Goal: Information Seeking & Learning: Compare options

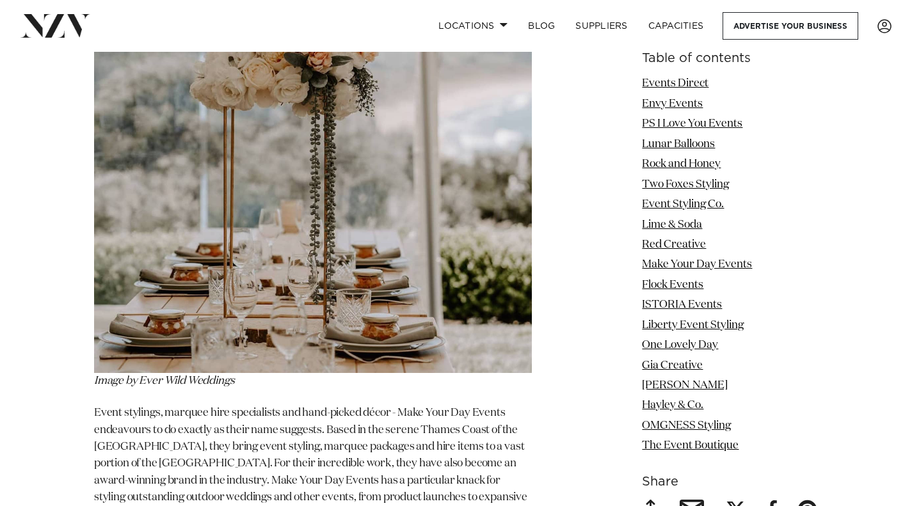
scroll to position [6718, 0]
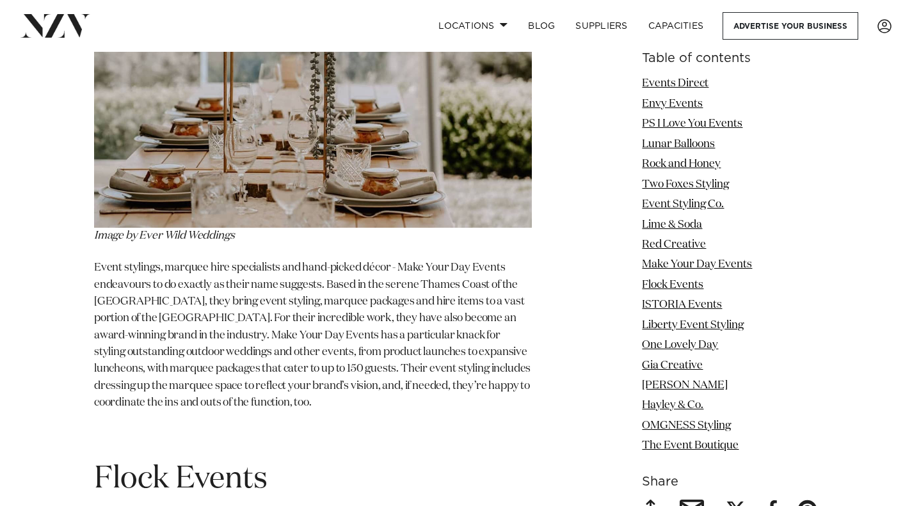
click at [667, 305] on link "ISTORIA Events" at bounding box center [682, 304] width 80 height 11
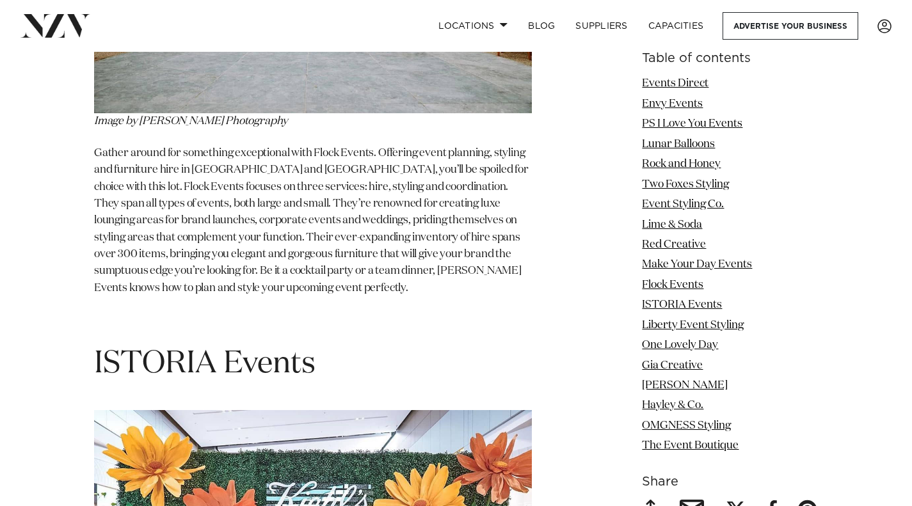
scroll to position [7378, 0]
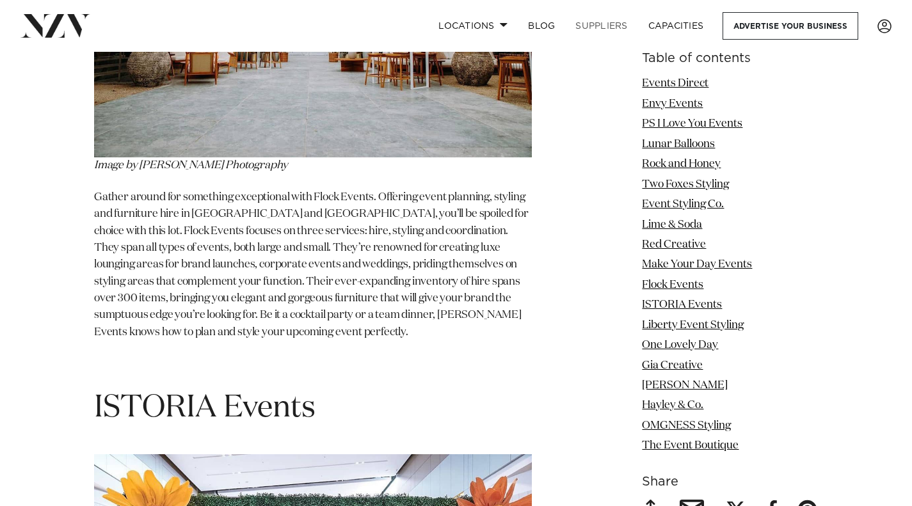
click at [594, 29] on link "SUPPLIERS" at bounding box center [601, 26] width 72 height 28
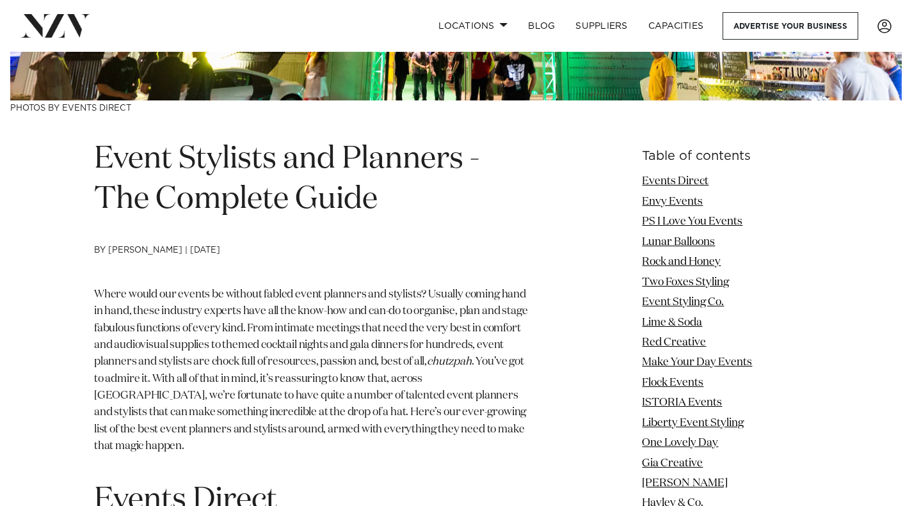
scroll to position [448, 0]
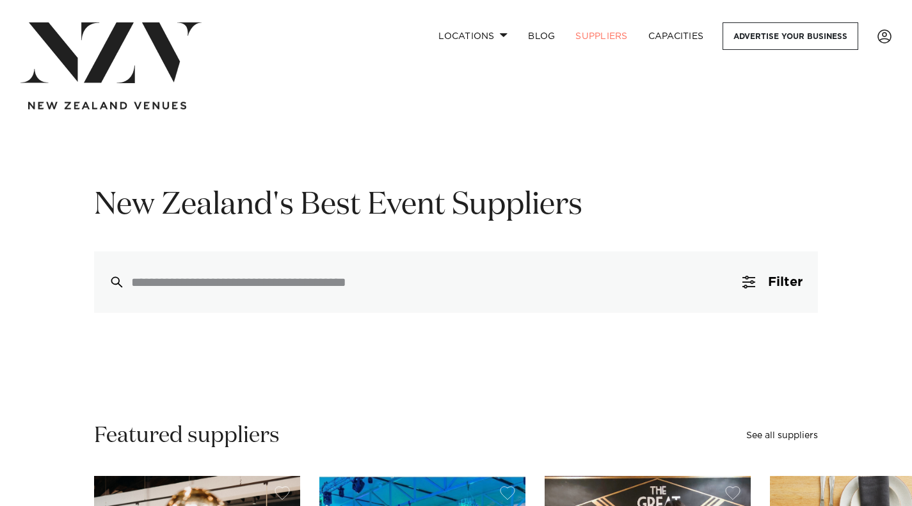
click at [776, 299] on button "Filter 0" at bounding box center [772, 281] width 91 height 61
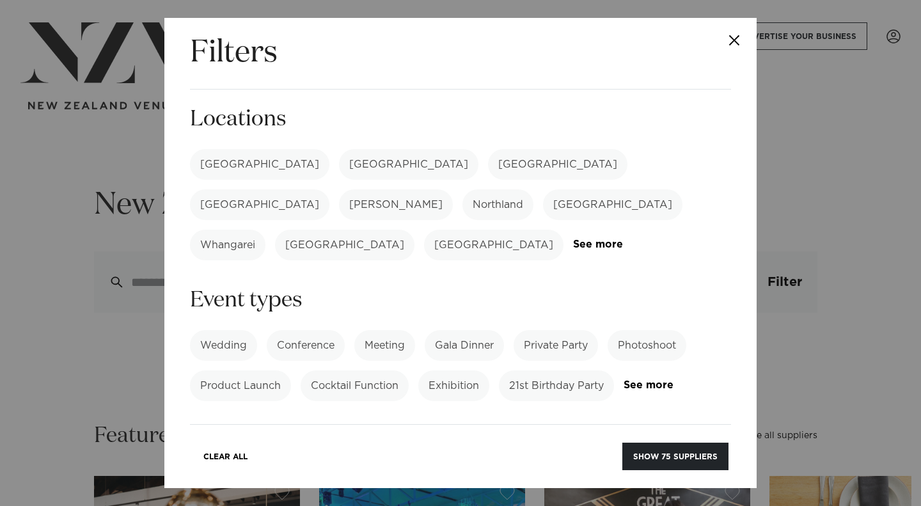
click at [233, 164] on label "[GEOGRAPHIC_DATA]" at bounding box center [259, 164] width 139 height 31
click at [550, 330] on label "Private Party" at bounding box center [556, 345] width 84 height 31
click at [624, 380] on link "See more" at bounding box center [674, 385] width 100 height 11
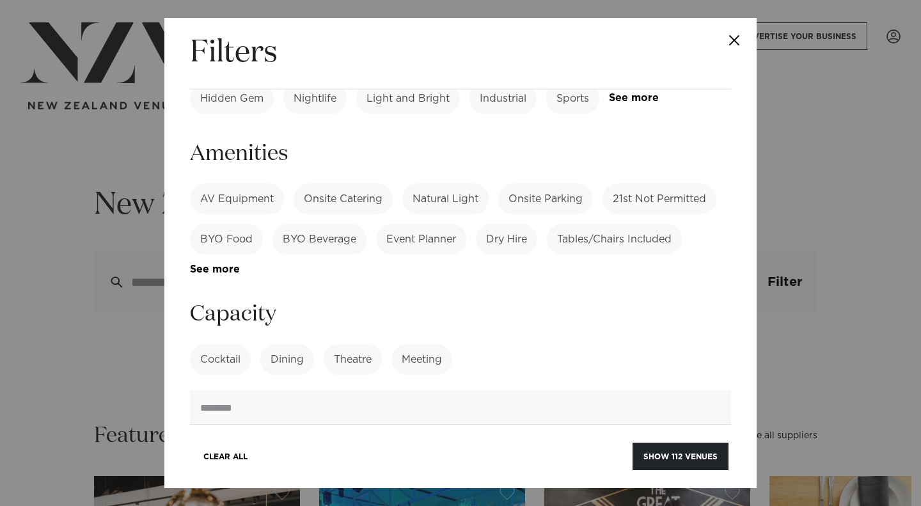
scroll to position [576, 0]
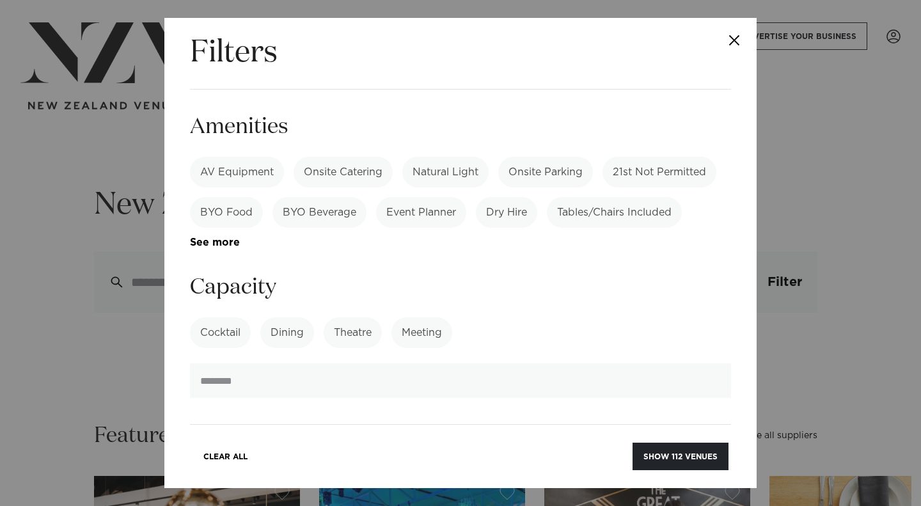
click at [282, 317] on label "Dining" at bounding box center [287, 332] width 54 height 31
click at [378, 363] on input "number" at bounding box center [460, 380] width 541 height 35
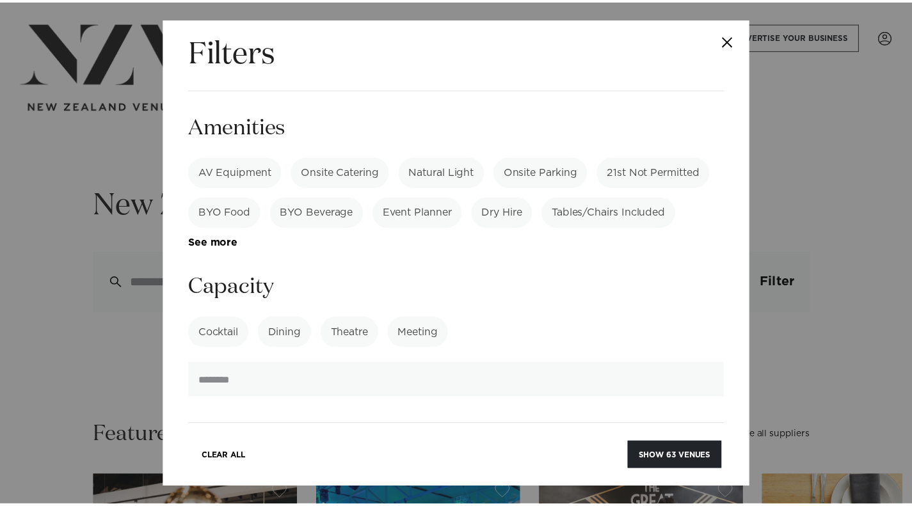
scroll to position [704, 0]
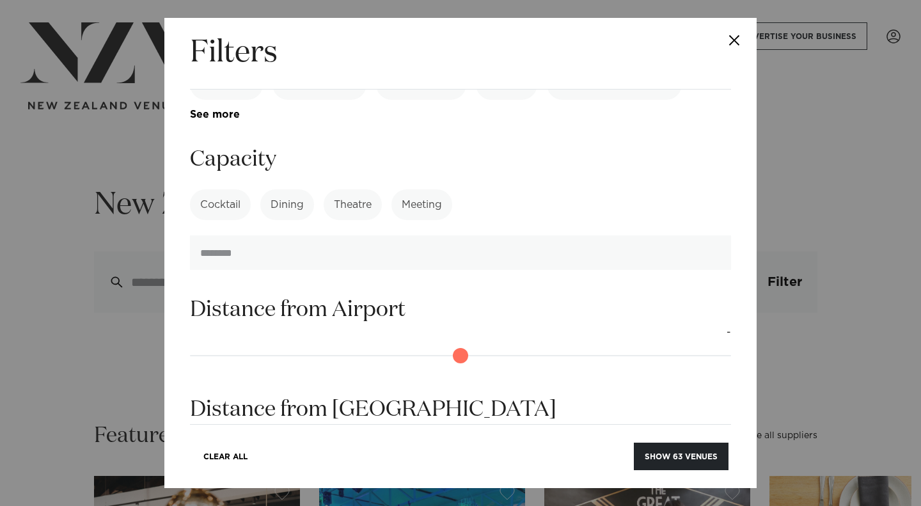
type input "***"
click at [695, 461] on button "Show 63 venues" at bounding box center [681, 457] width 95 height 28
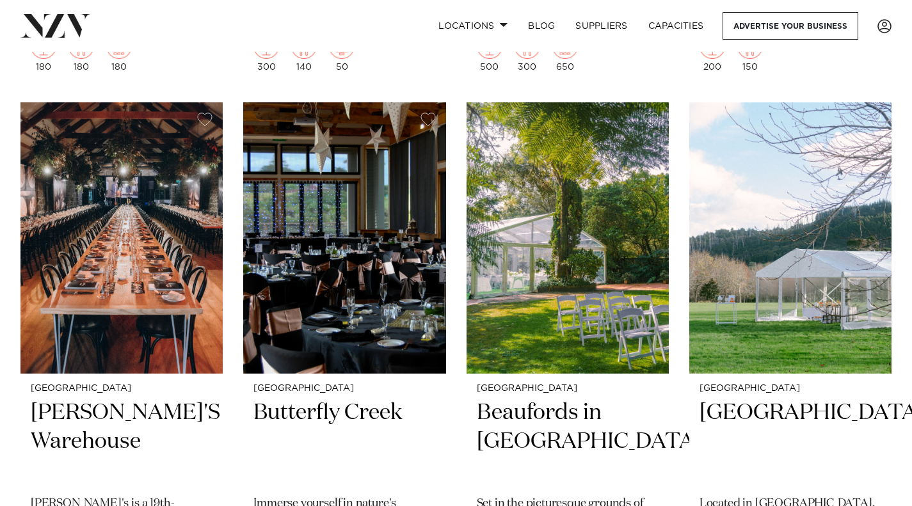
scroll to position [8254, 0]
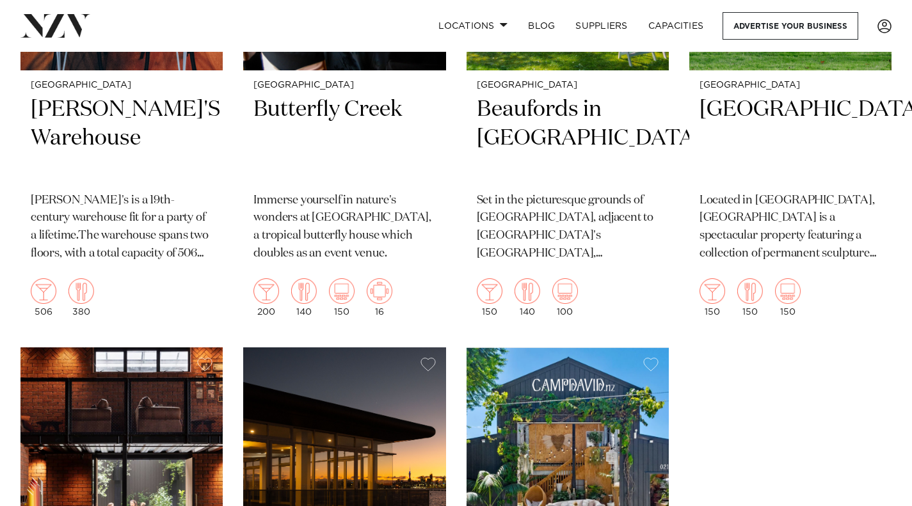
click at [593, 438] on img at bounding box center [567, 482] width 202 height 271
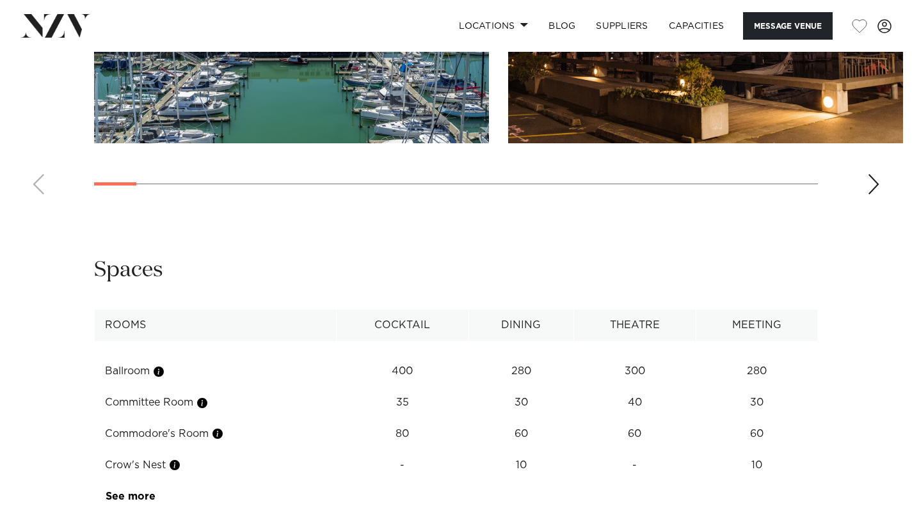
scroll to position [1344, 0]
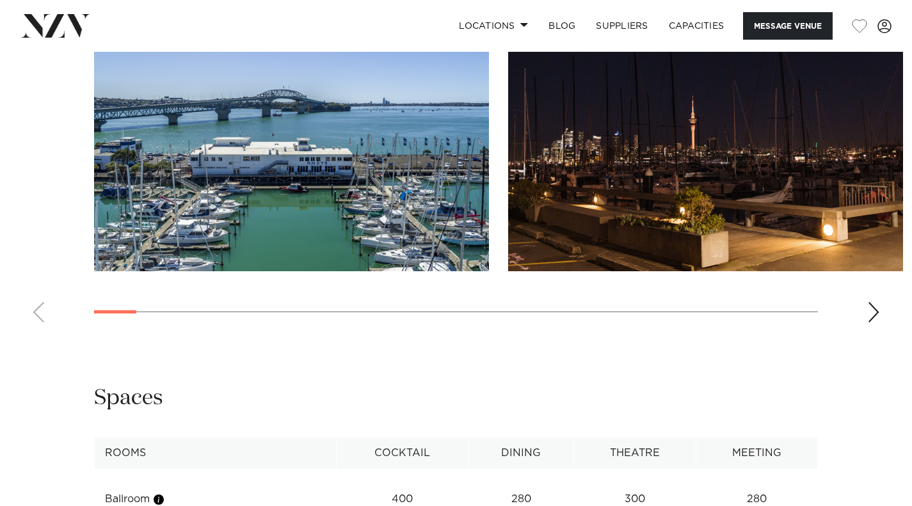
click at [873, 312] on div "Next slide" at bounding box center [873, 312] width 13 height 20
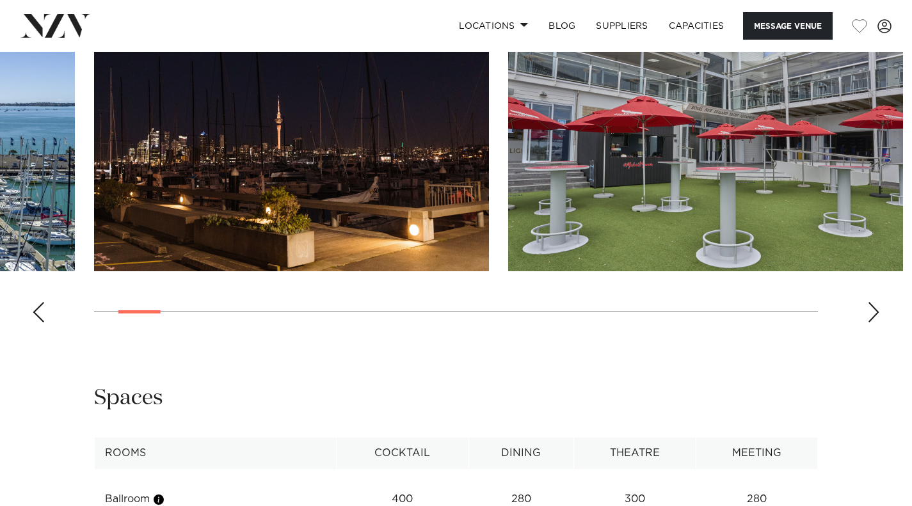
click at [873, 312] on div "Next slide" at bounding box center [873, 312] width 13 height 20
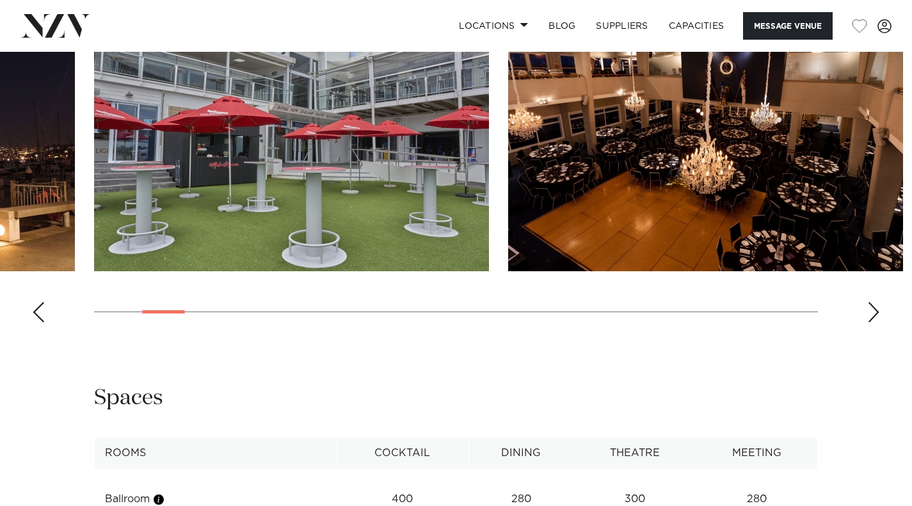
click at [873, 312] on div "Next slide" at bounding box center [873, 312] width 13 height 20
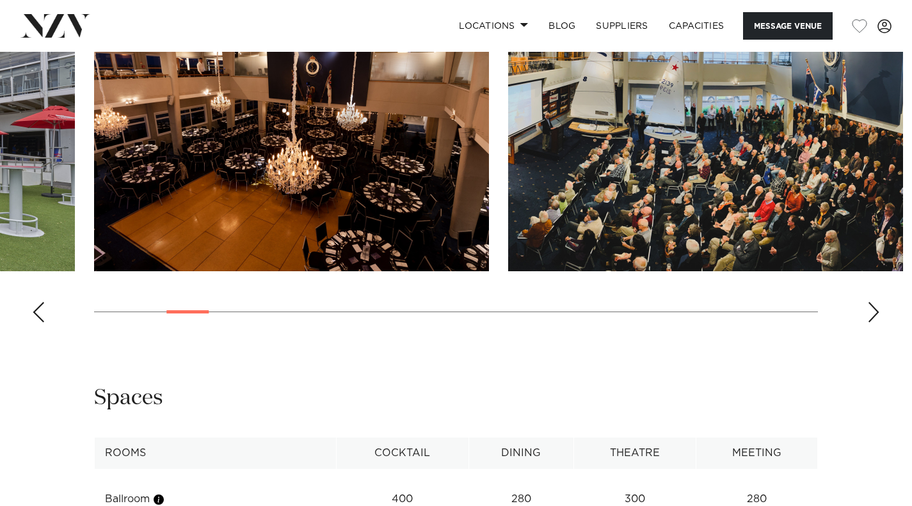
click at [873, 312] on div "Next slide" at bounding box center [873, 312] width 13 height 20
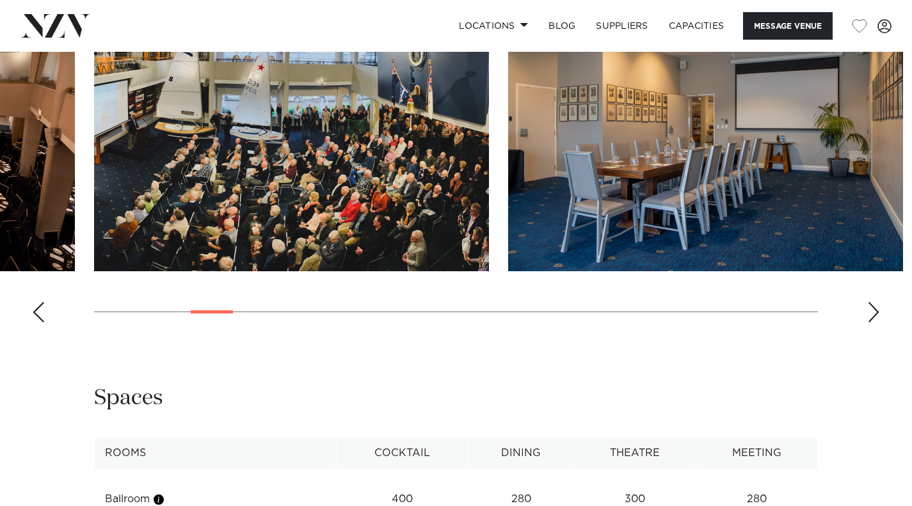
click at [873, 312] on div "Next slide" at bounding box center [873, 312] width 13 height 20
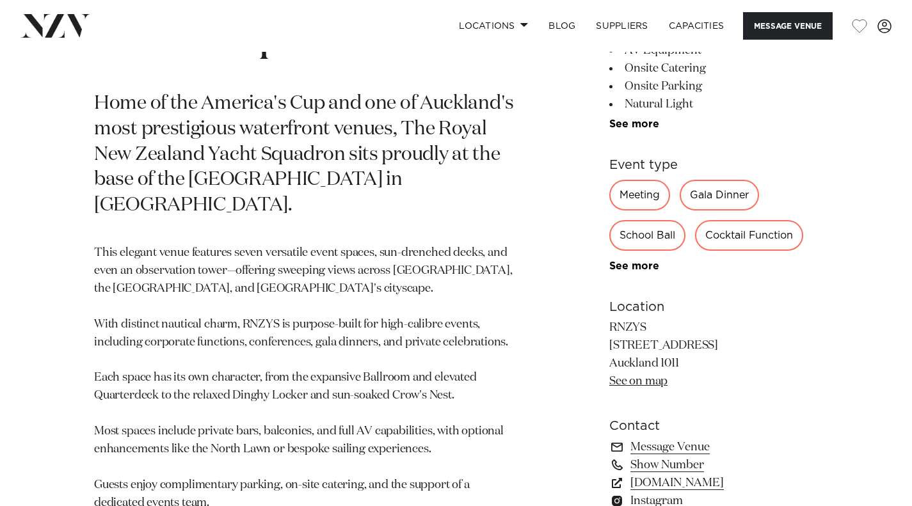
scroll to position [626, 0]
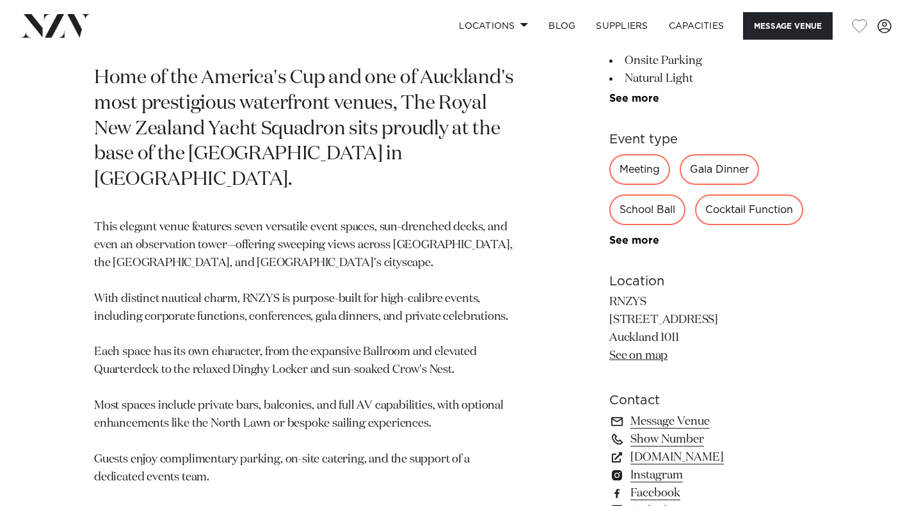
click at [672, 454] on link "[DOMAIN_NAME]" at bounding box center [713, 458] width 209 height 18
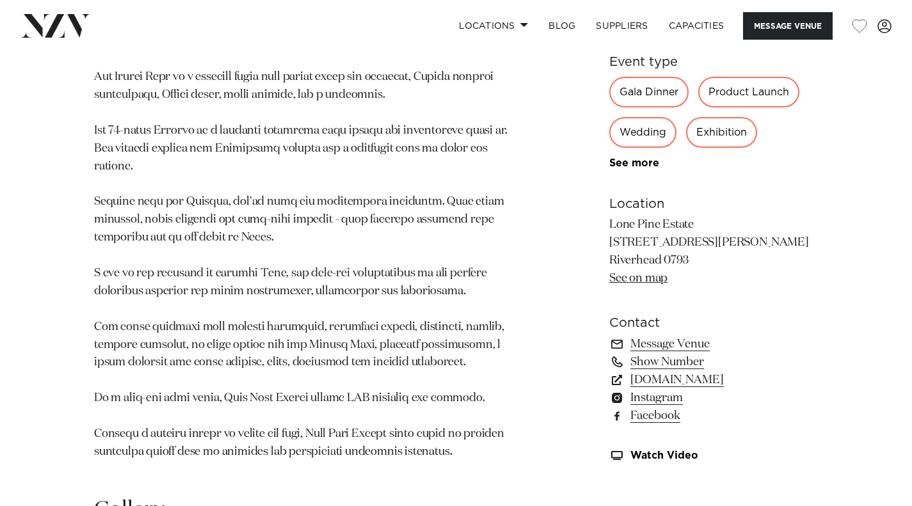
scroll to position [768, 0]
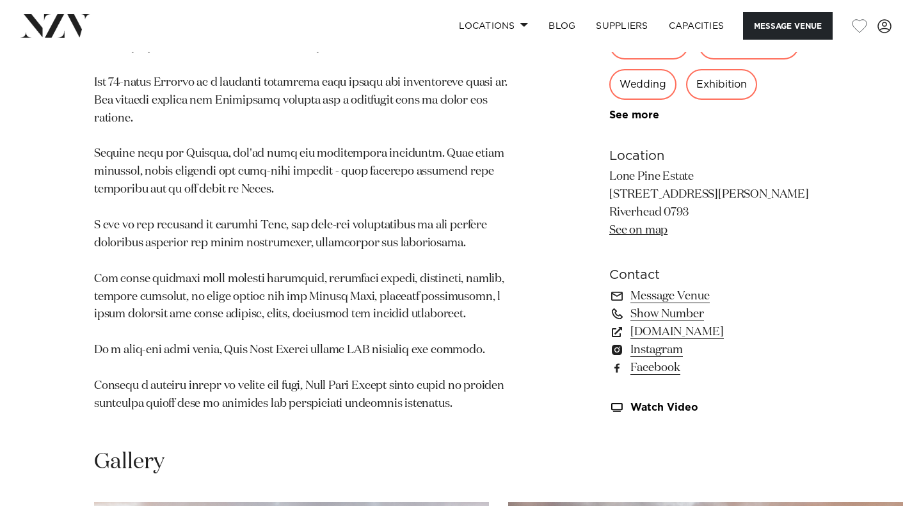
click at [642, 110] on link "See more" at bounding box center [659, 115] width 100 height 10
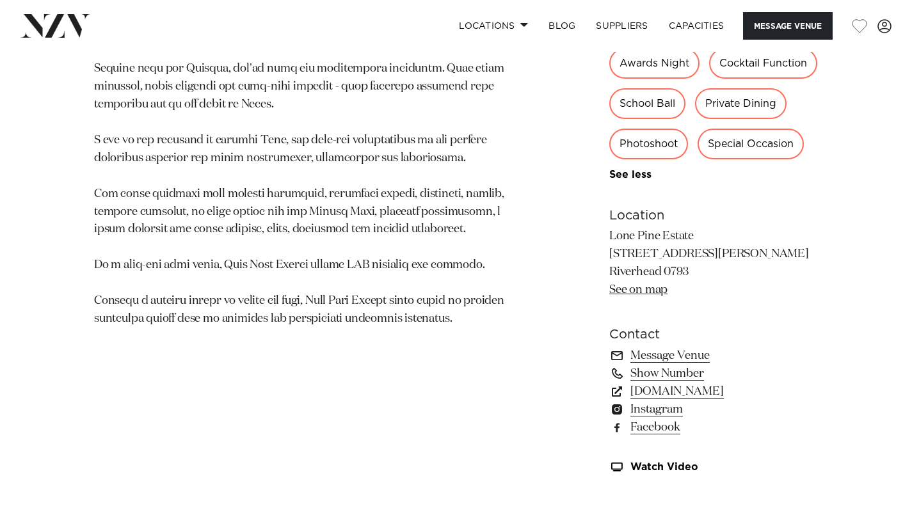
scroll to position [896, 0]
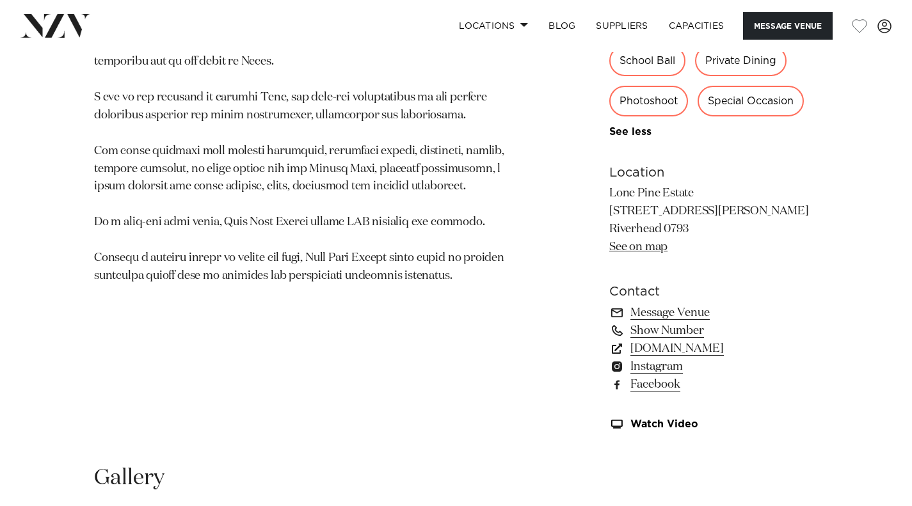
click at [706, 358] on link "lonepineestate.co.nz" at bounding box center [713, 349] width 209 height 18
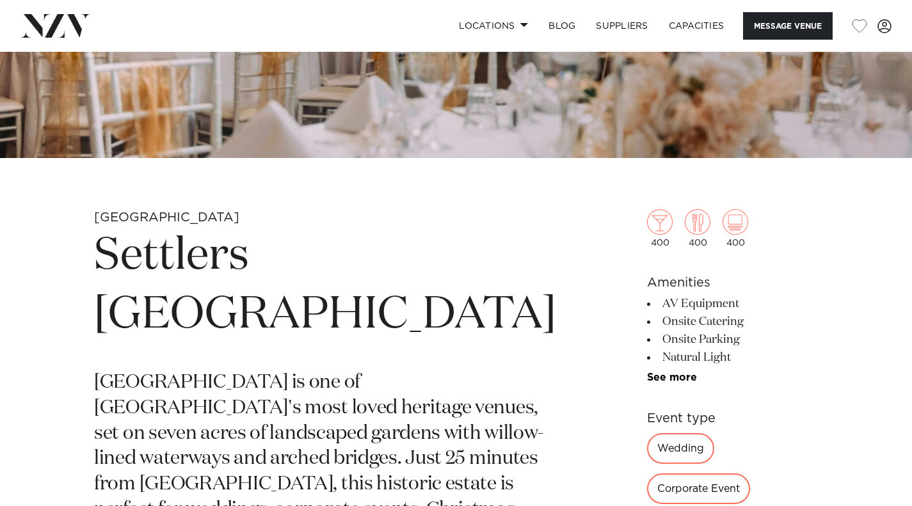
scroll to position [384, 0]
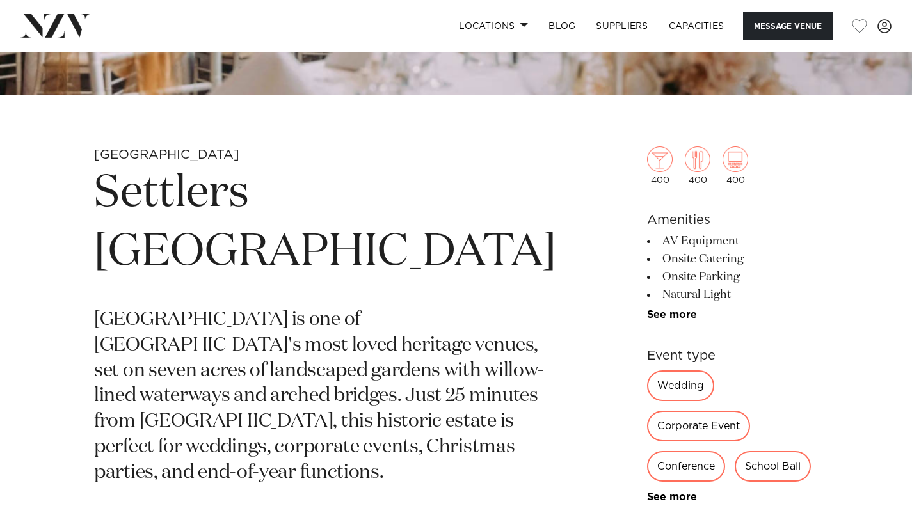
click at [656, 492] on link "See more" at bounding box center [697, 497] width 100 height 10
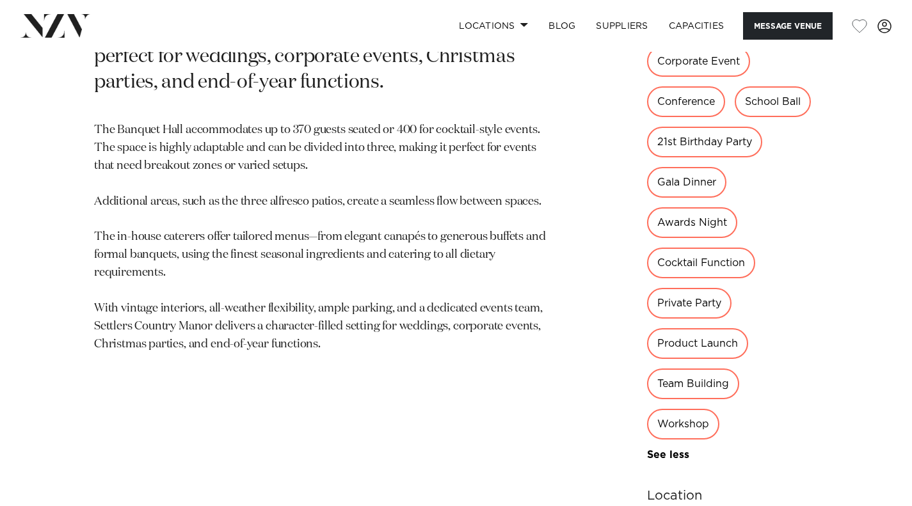
scroll to position [768, 0]
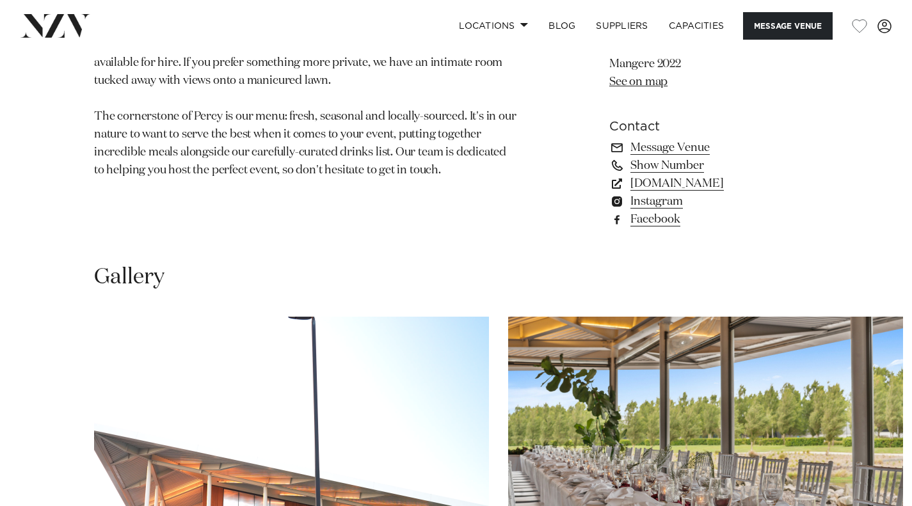
scroll to position [1088, 0]
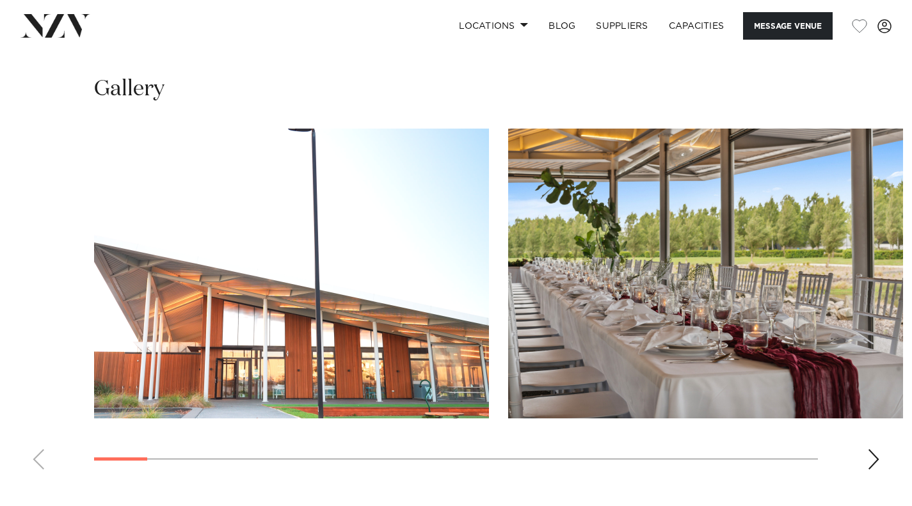
click at [865, 467] on swiper-container at bounding box center [456, 304] width 912 height 351
click at [868, 465] on div "Next slide" at bounding box center [873, 459] width 13 height 20
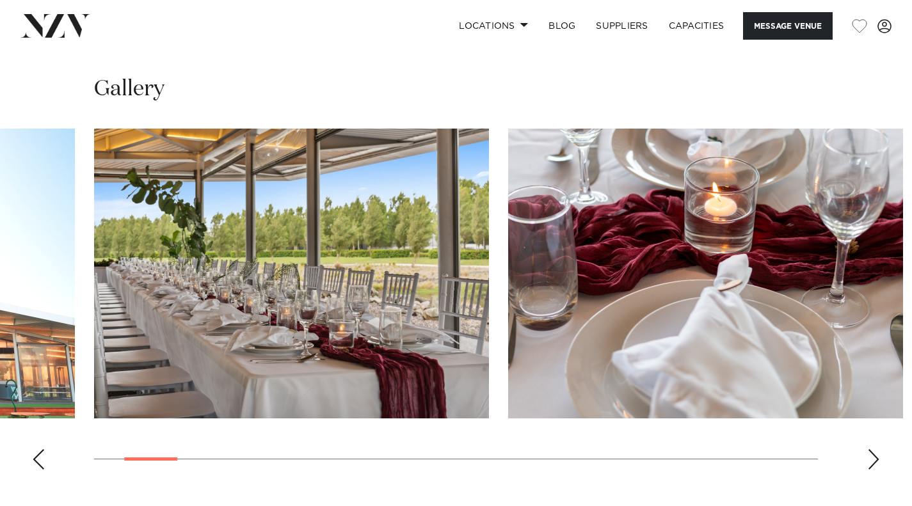
click at [868, 465] on div "Next slide" at bounding box center [873, 459] width 13 height 20
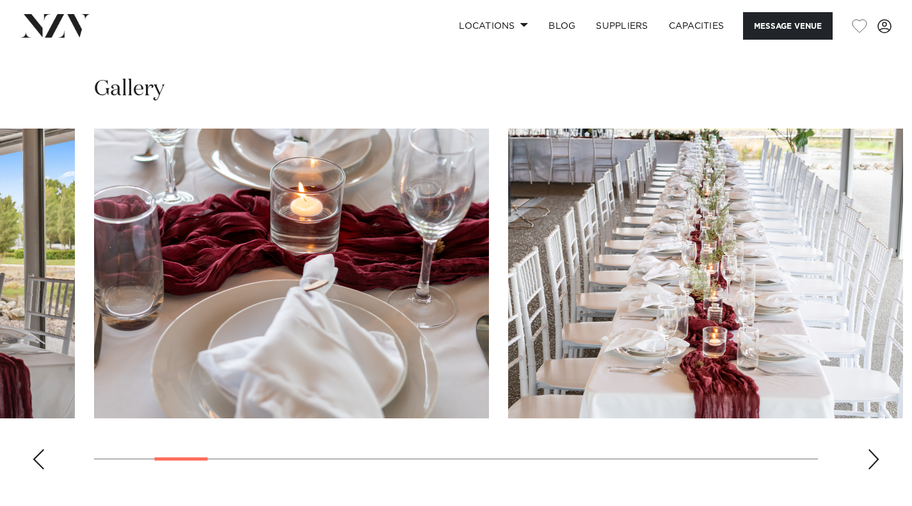
click at [868, 465] on div "Next slide" at bounding box center [873, 459] width 13 height 20
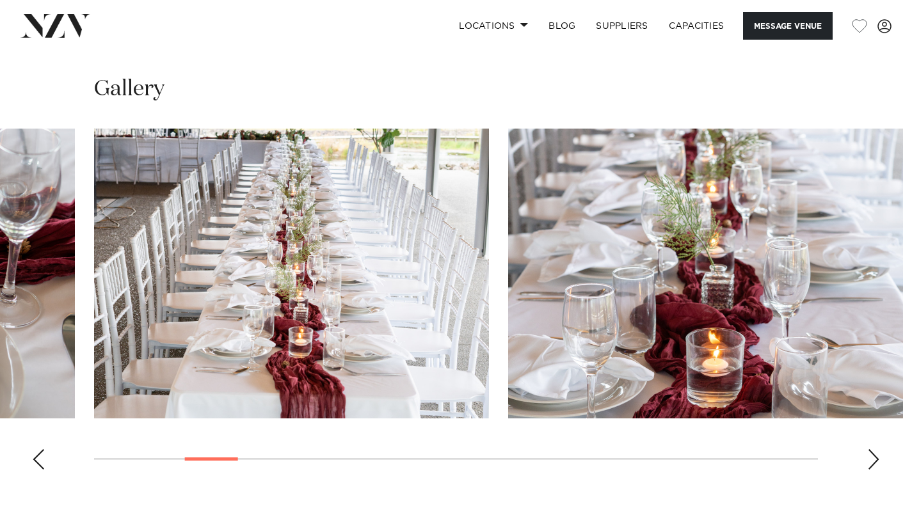
click at [868, 465] on div "Next slide" at bounding box center [873, 459] width 13 height 20
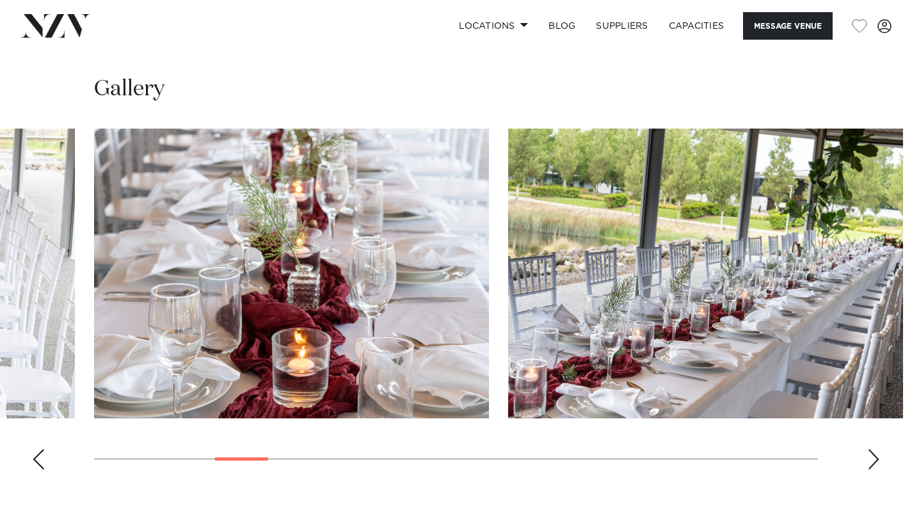
click at [868, 465] on div "Next slide" at bounding box center [873, 459] width 13 height 20
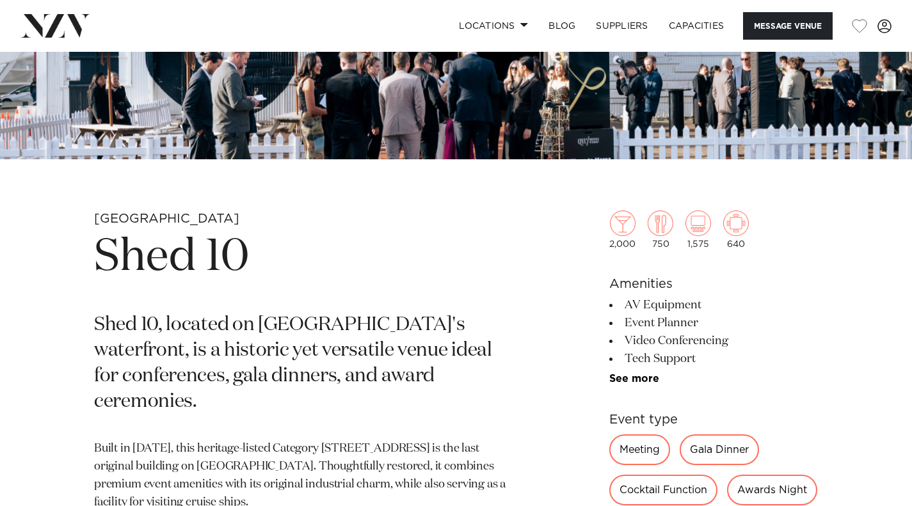
scroll to position [640, 0]
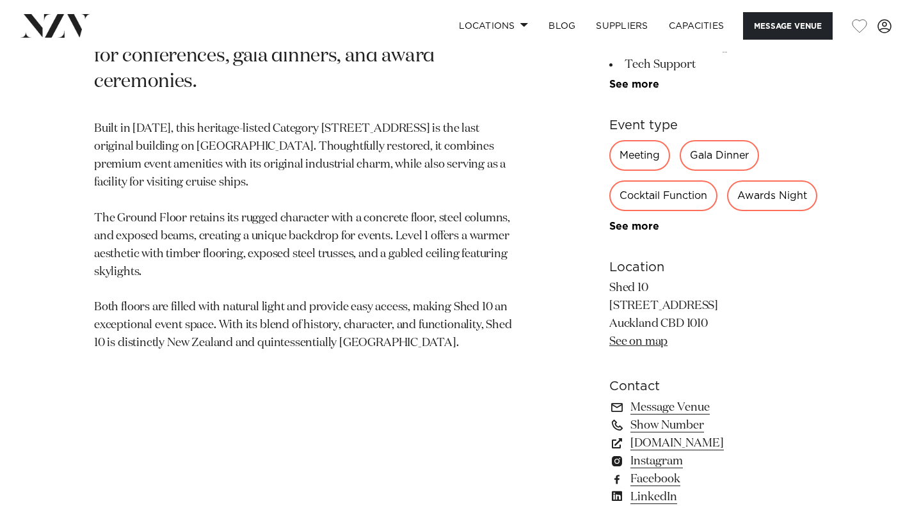
click at [736, 452] on link "[DOMAIN_NAME]" at bounding box center [713, 443] width 209 height 18
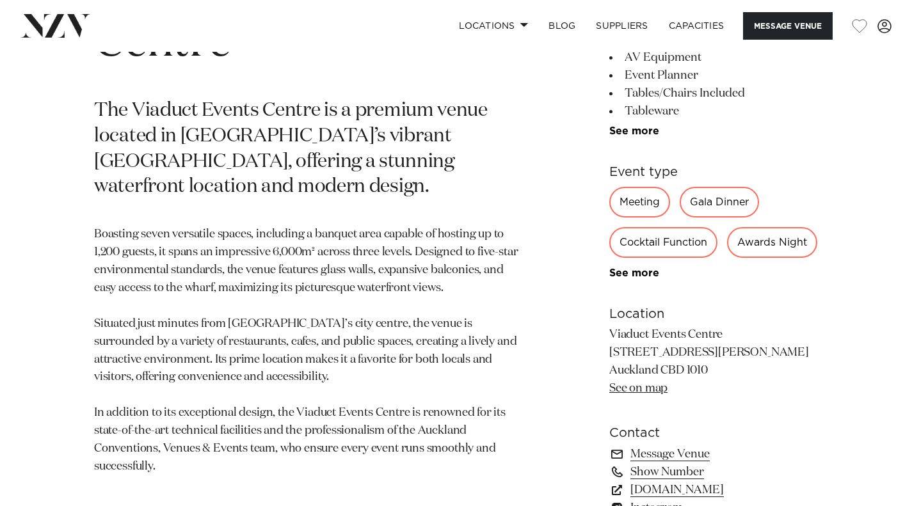
scroll to position [768, 0]
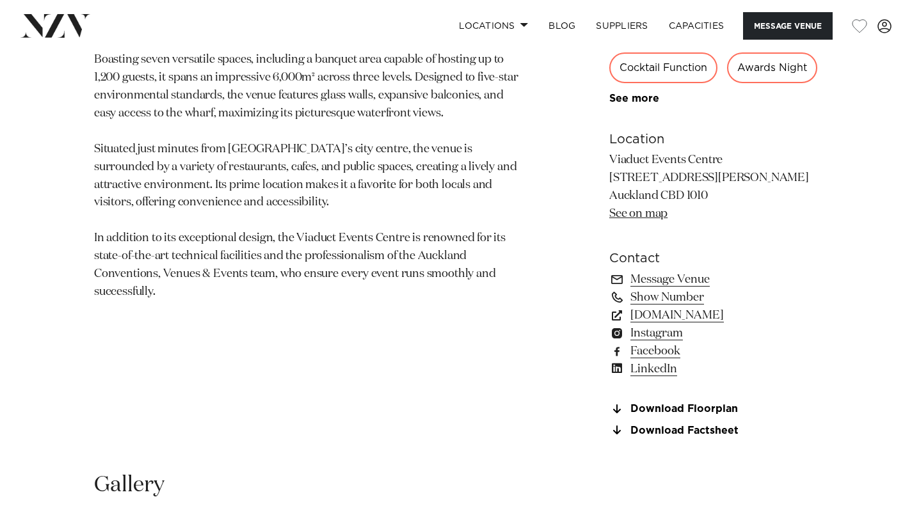
click at [704, 324] on link "[DOMAIN_NAME]" at bounding box center [713, 315] width 209 height 18
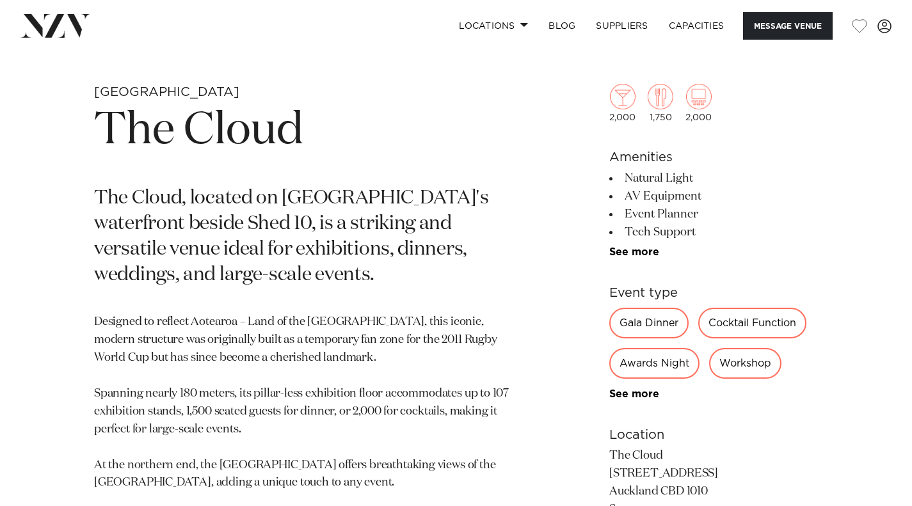
scroll to position [448, 0]
click at [621, 392] on link "See more" at bounding box center [659, 393] width 100 height 10
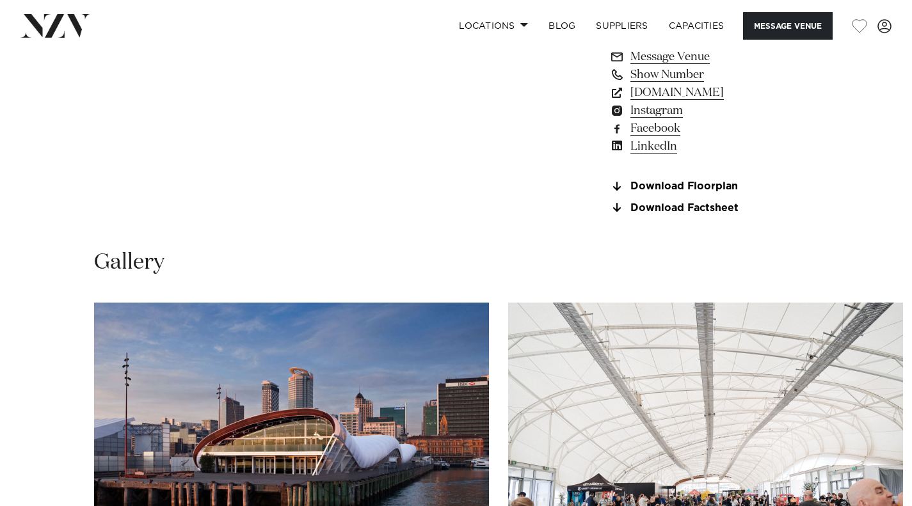
scroll to position [1344, 0]
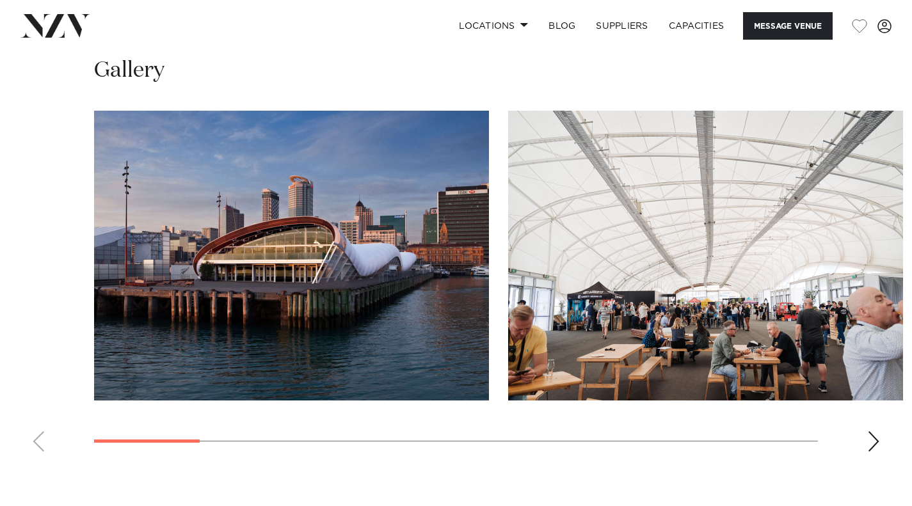
click at [876, 456] on swiper-container at bounding box center [456, 286] width 912 height 351
click at [877, 443] on div "Next slide" at bounding box center [873, 441] width 13 height 20
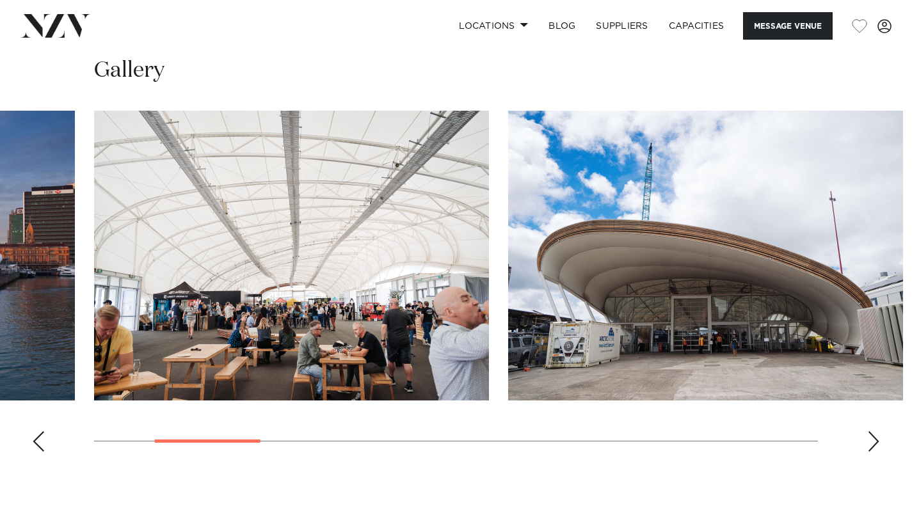
click at [877, 451] on swiper-container at bounding box center [456, 286] width 912 height 351
click at [876, 439] on div "Next slide" at bounding box center [873, 441] width 13 height 20
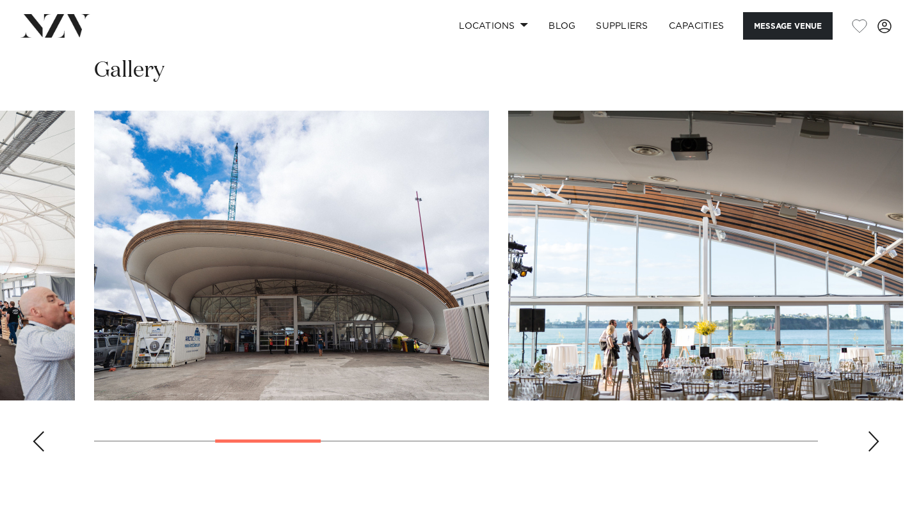
click at [871, 439] on div "Next slide" at bounding box center [873, 441] width 13 height 20
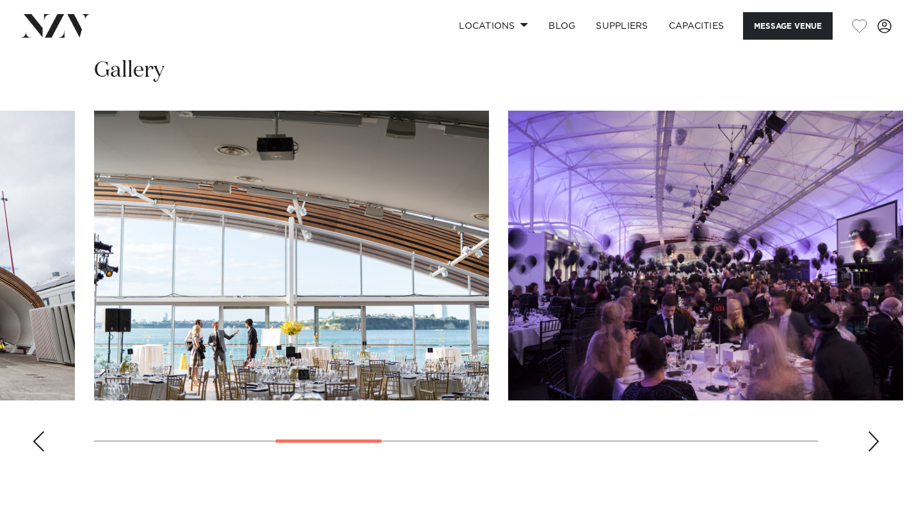
click at [871, 439] on div "Next slide" at bounding box center [873, 441] width 13 height 20
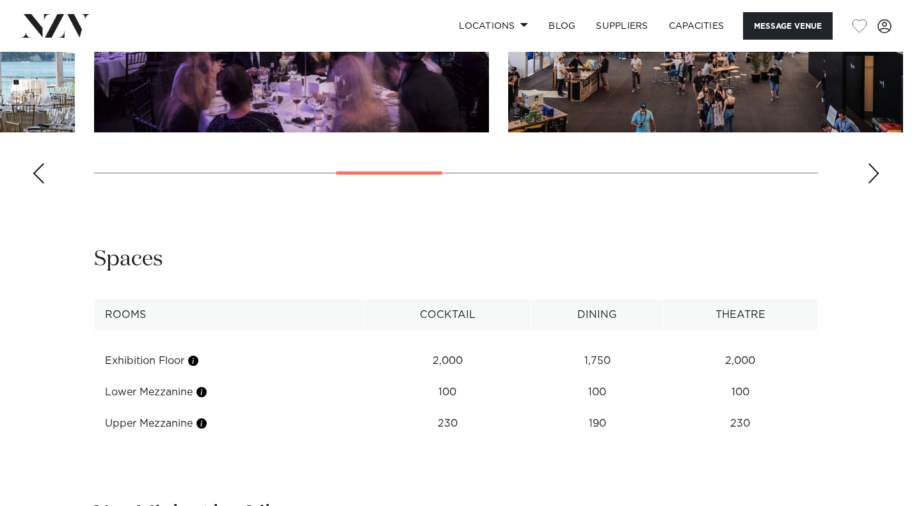
scroll to position [1728, 0]
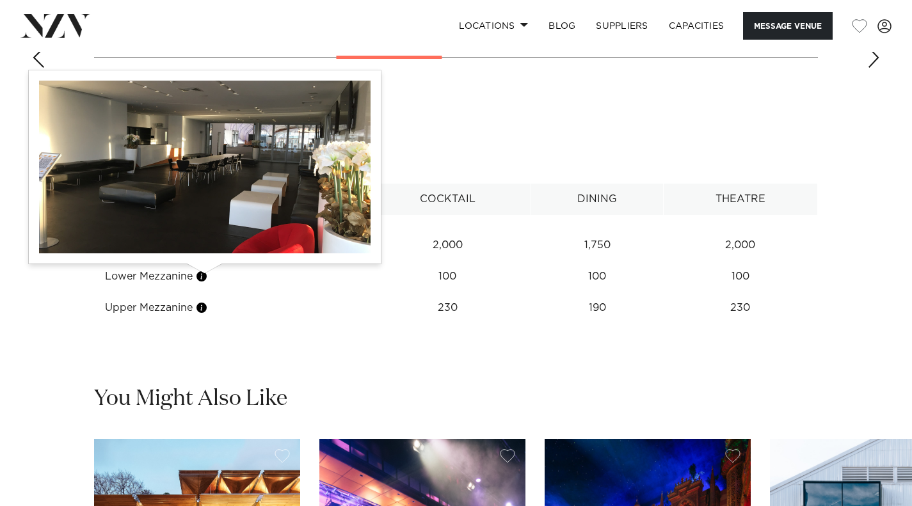
click at [203, 274] on button "button" at bounding box center [201, 276] width 13 height 13
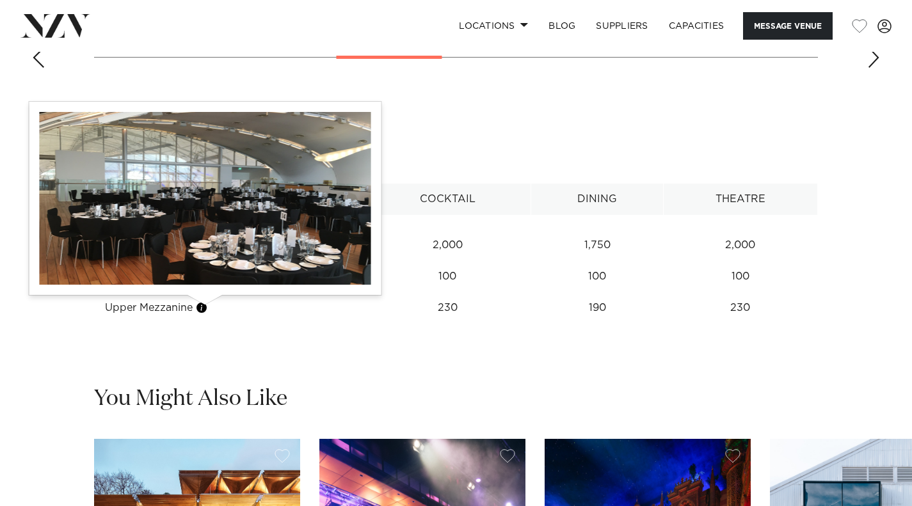
click at [201, 310] on button "button" at bounding box center [201, 307] width 13 height 13
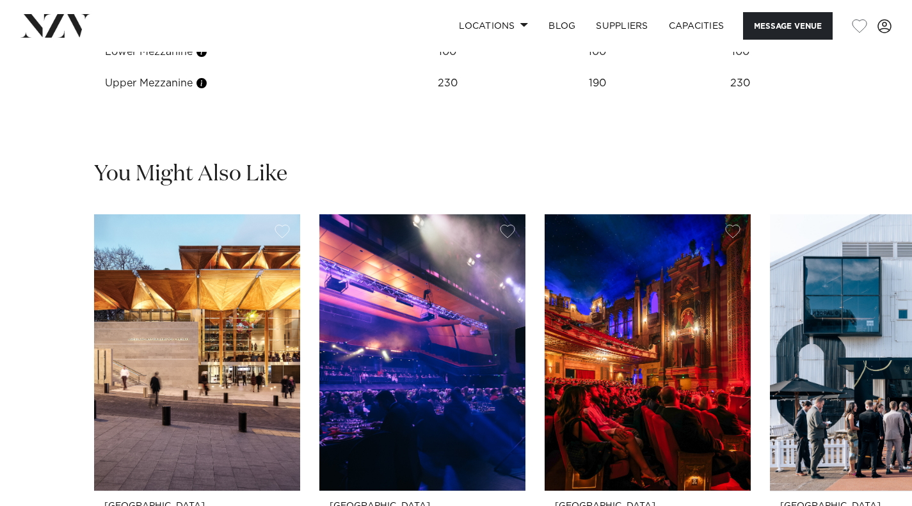
scroll to position [1920, 0]
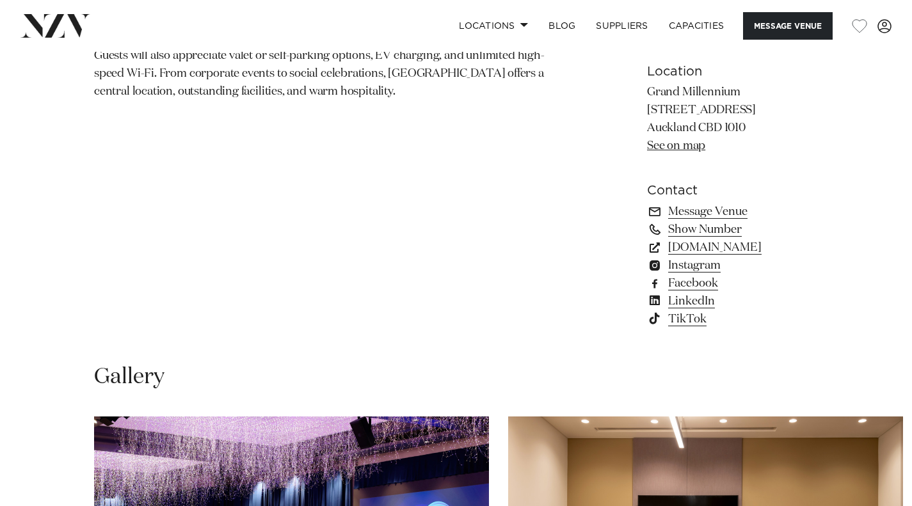
scroll to position [1152, 0]
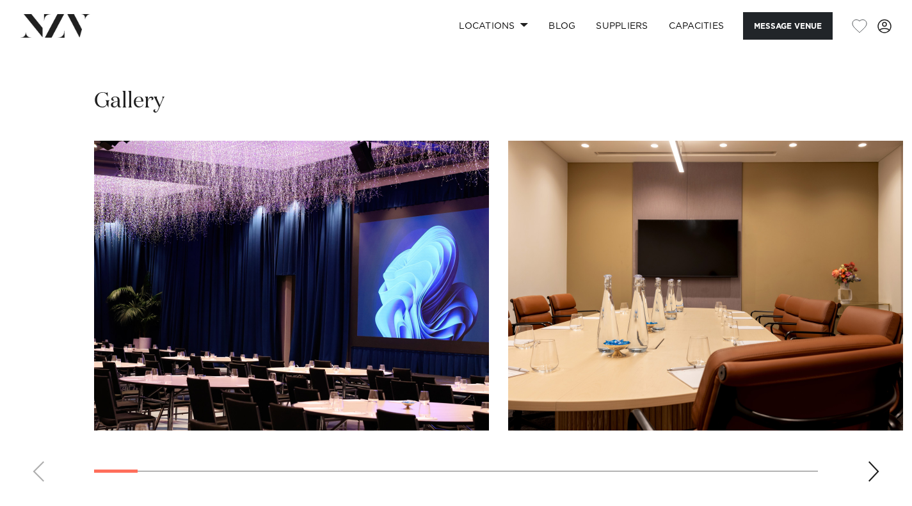
click at [875, 461] on div "Next slide" at bounding box center [873, 471] width 13 height 20
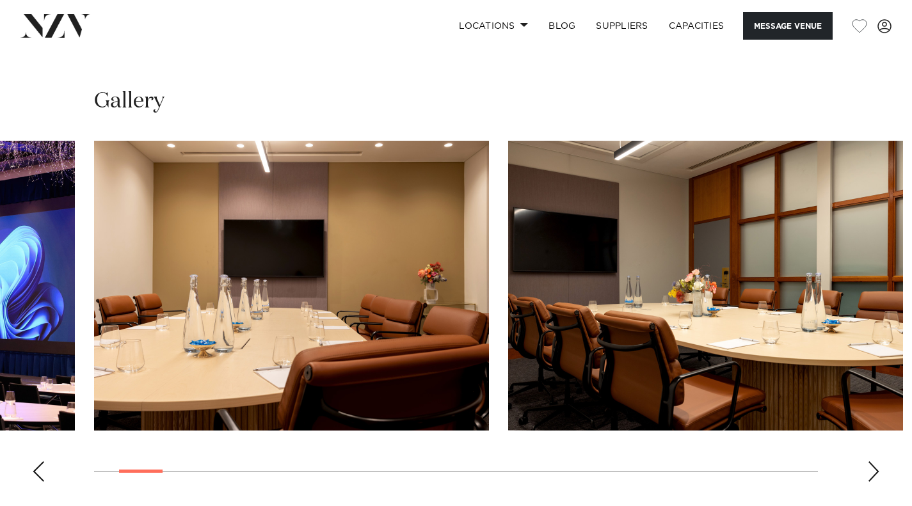
click at [874, 461] on div "Next slide" at bounding box center [873, 471] width 13 height 20
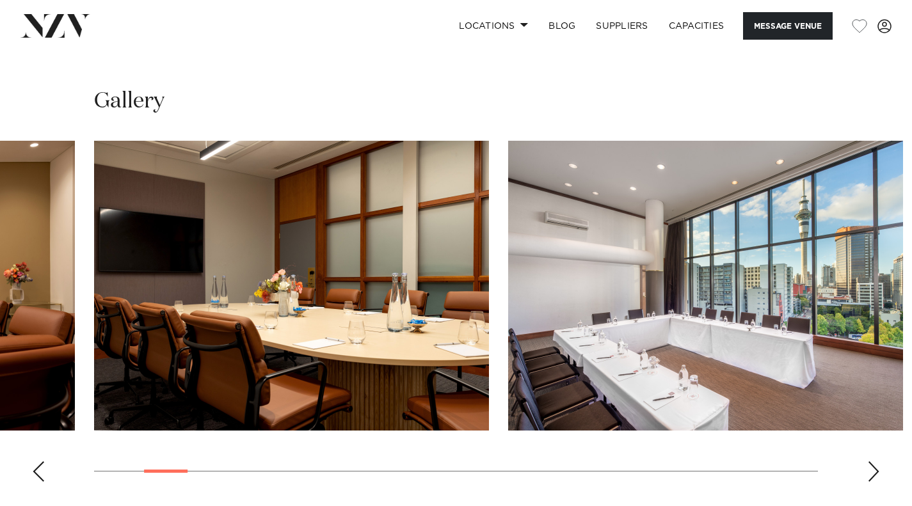
click at [874, 461] on div "Next slide" at bounding box center [873, 471] width 13 height 20
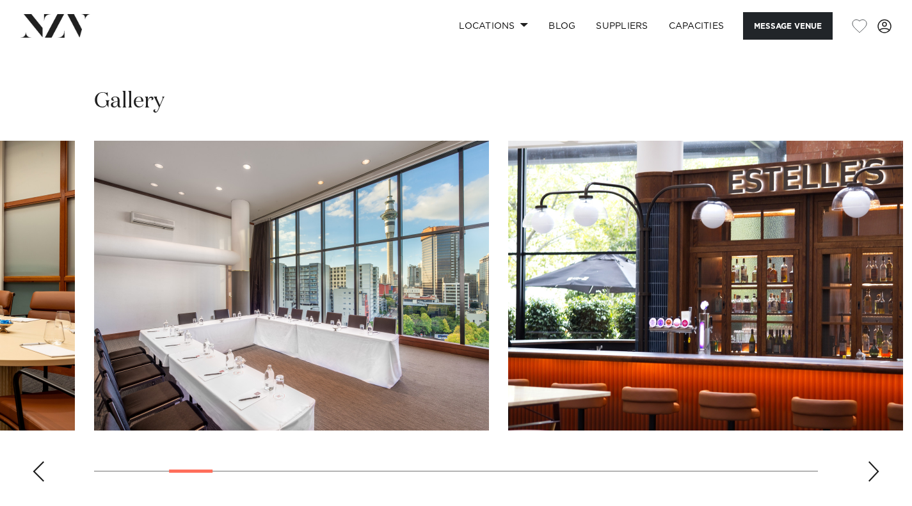
click at [874, 461] on div "Next slide" at bounding box center [873, 471] width 13 height 20
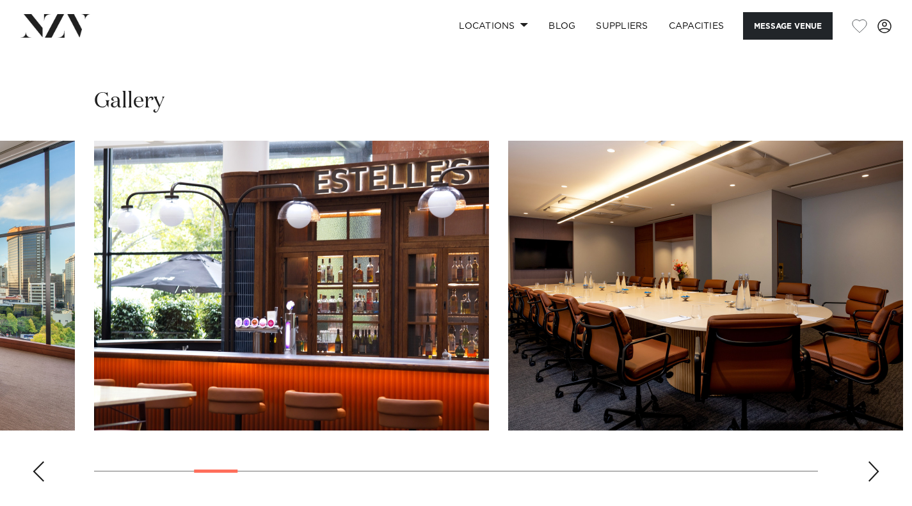
click at [874, 461] on div "Next slide" at bounding box center [873, 471] width 13 height 20
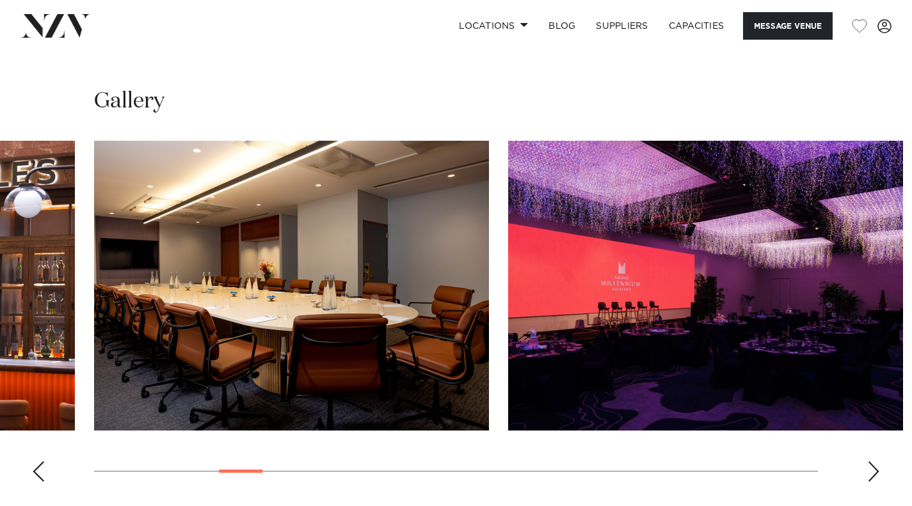
click at [874, 461] on div "Next slide" at bounding box center [873, 471] width 13 height 20
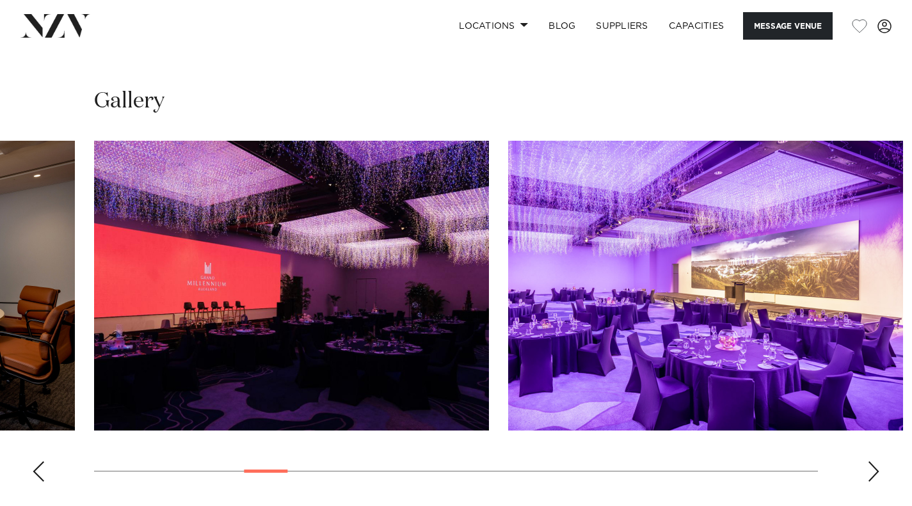
click at [874, 461] on div "Next slide" at bounding box center [873, 471] width 13 height 20
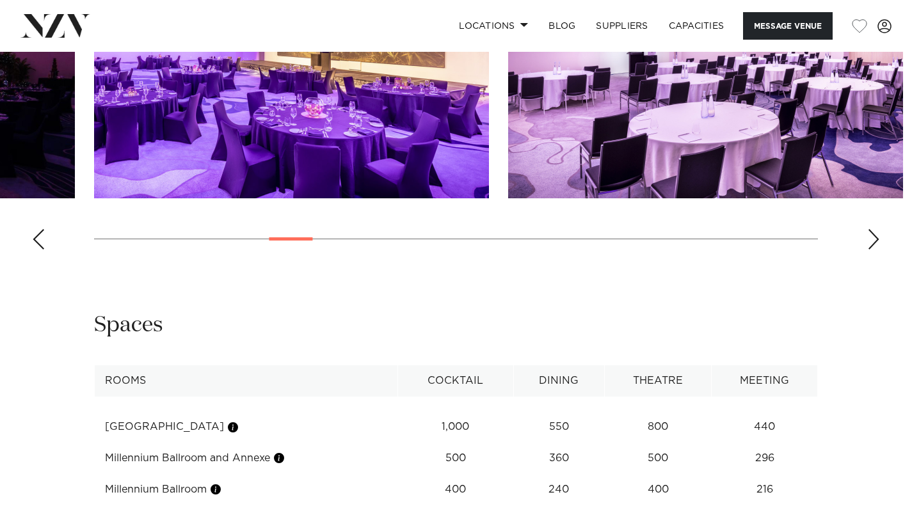
scroll to position [1536, 0]
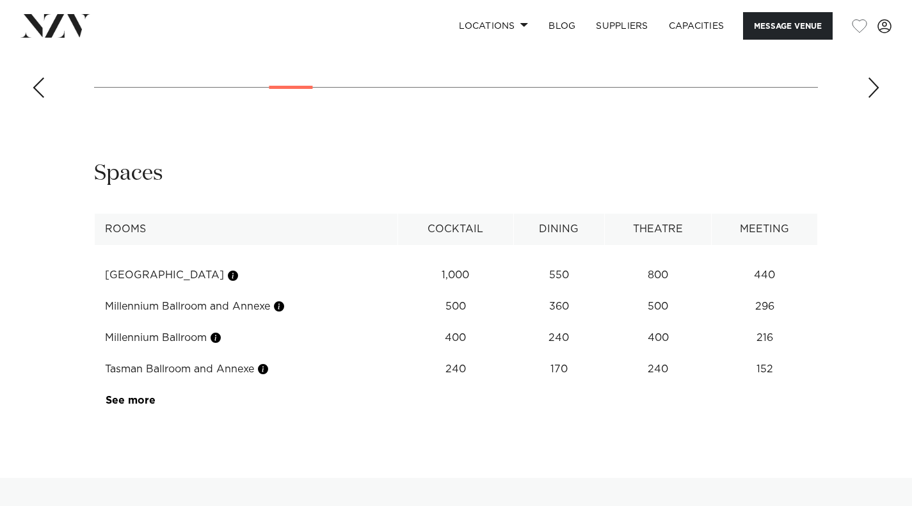
click at [151, 395] on link "See more" at bounding box center [156, 400] width 100 height 10
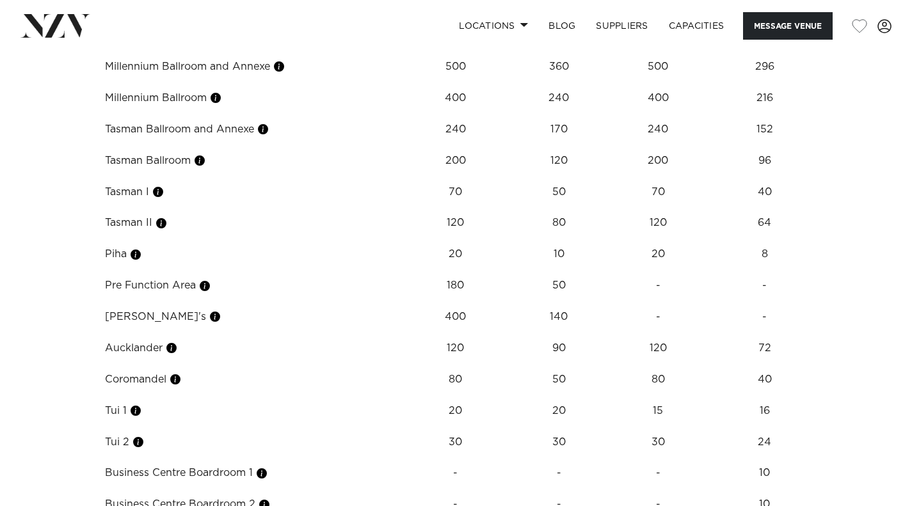
scroll to position [1728, 0]
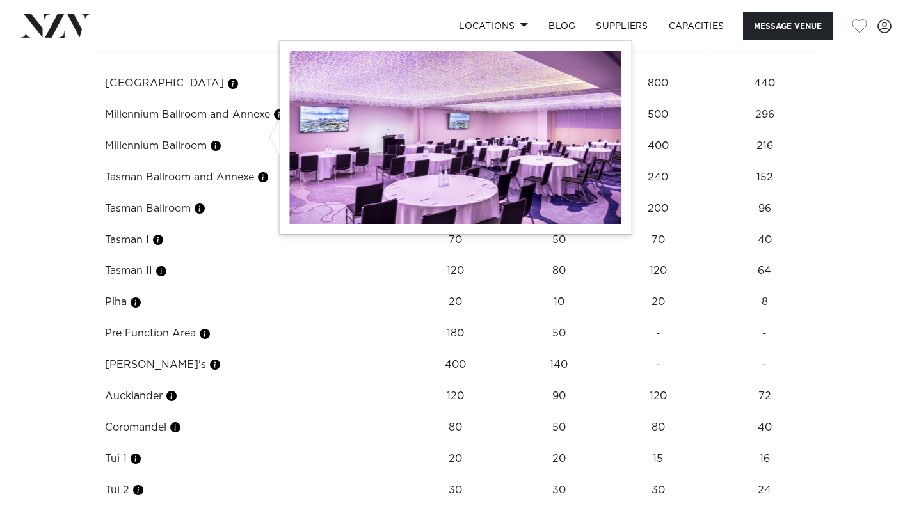
click at [266, 171] on button "button" at bounding box center [263, 177] width 13 height 13
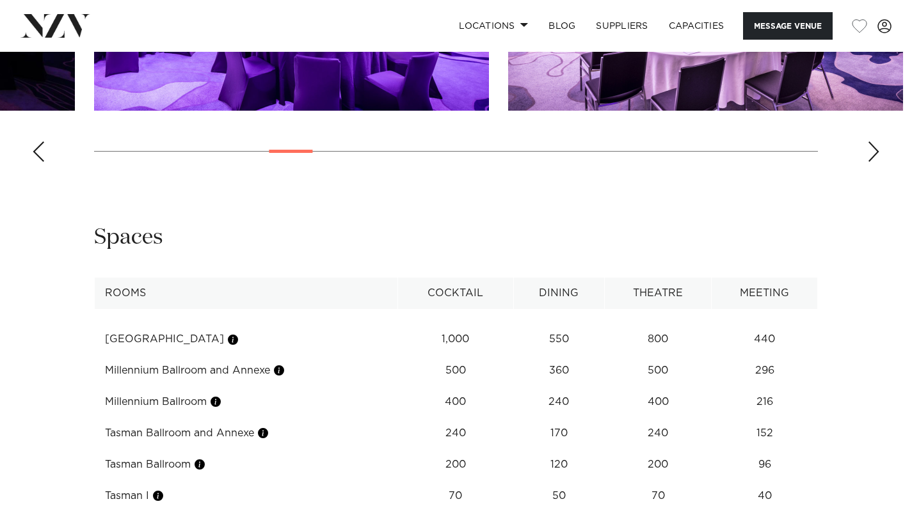
scroll to position [1152, 0]
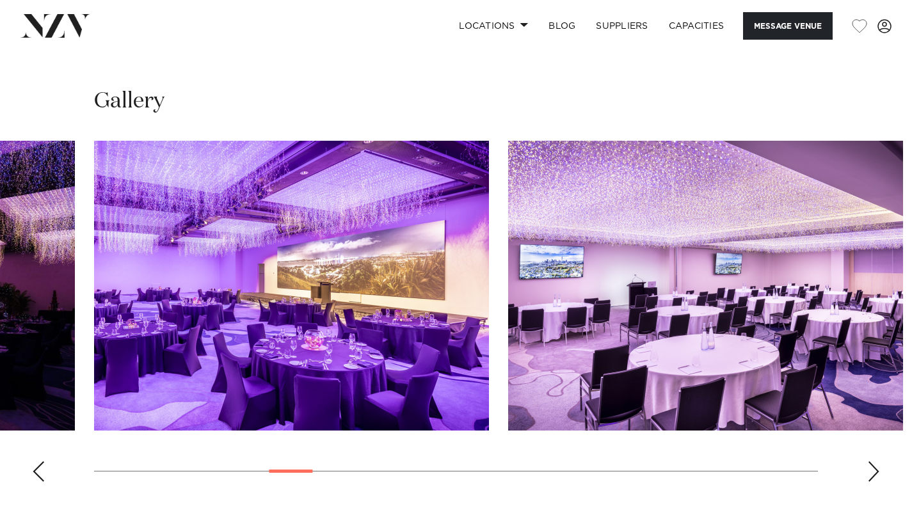
click at [878, 461] on div "Next slide" at bounding box center [873, 471] width 13 height 20
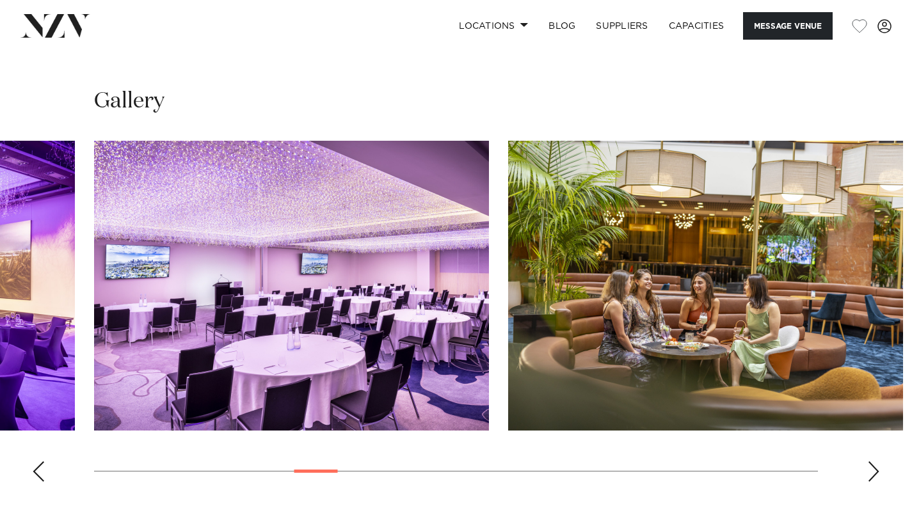
click at [878, 461] on div "Next slide" at bounding box center [873, 471] width 13 height 20
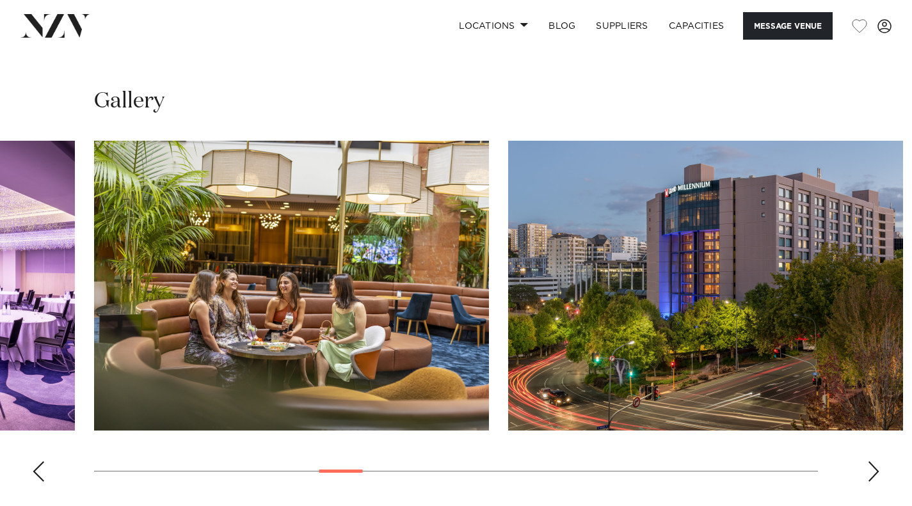
click at [878, 461] on div "Next slide" at bounding box center [873, 471] width 13 height 20
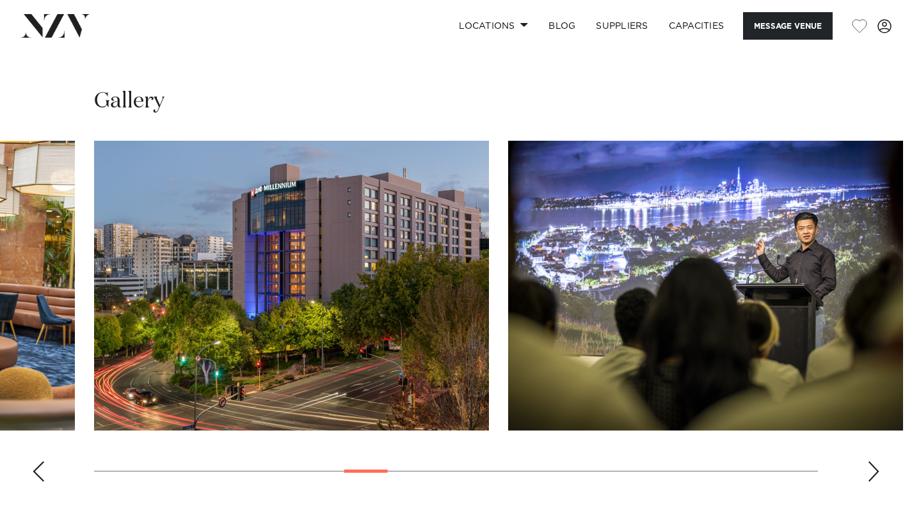
click at [878, 461] on div "Next slide" at bounding box center [873, 471] width 13 height 20
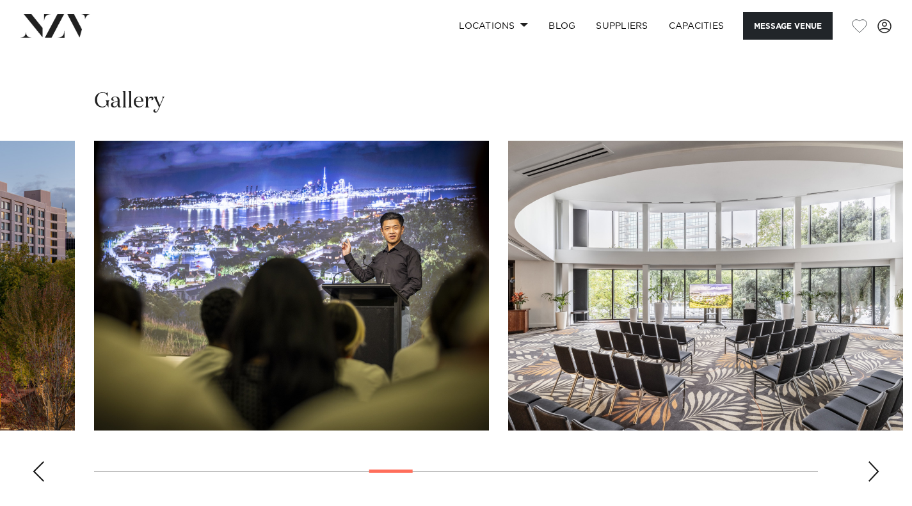
click at [878, 461] on div "Next slide" at bounding box center [873, 471] width 13 height 20
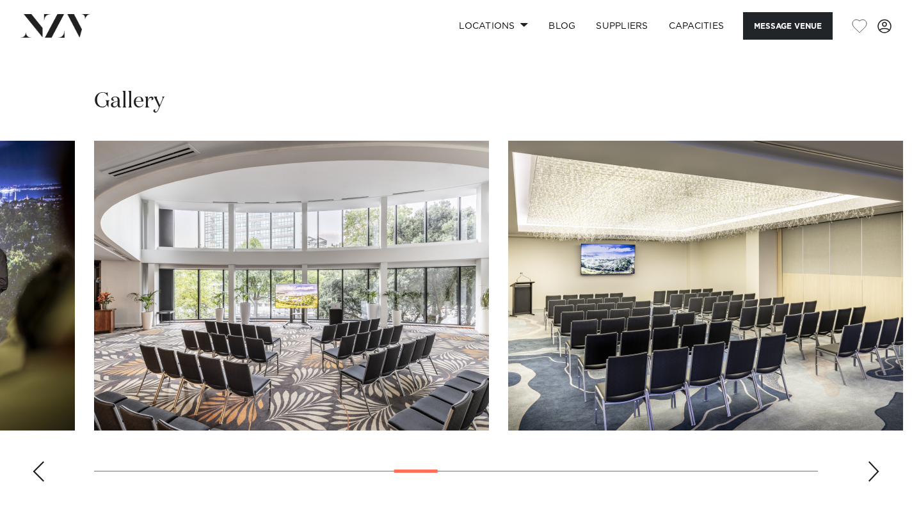
click at [878, 461] on div "Next slide" at bounding box center [873, 471] width 13 height 20
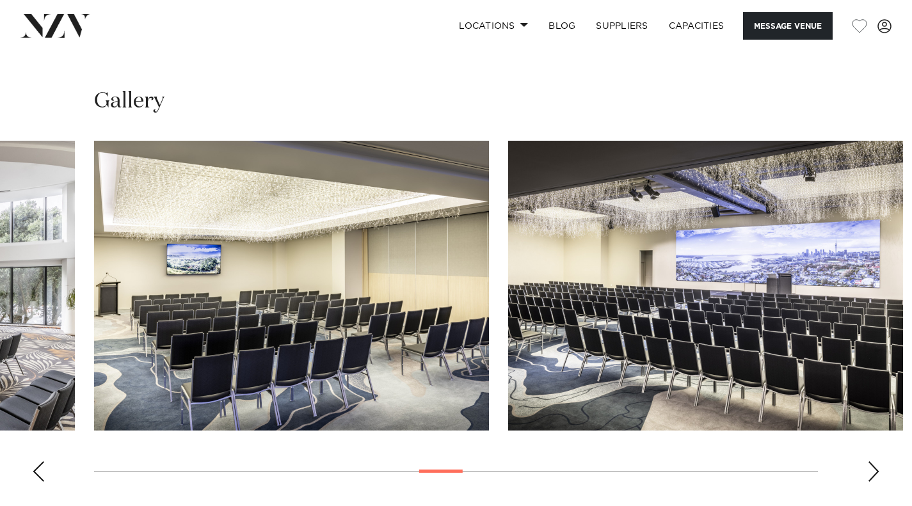
click at [878, 461] on div "Next slide" at bounding box center [873, 471] width 13 height 20
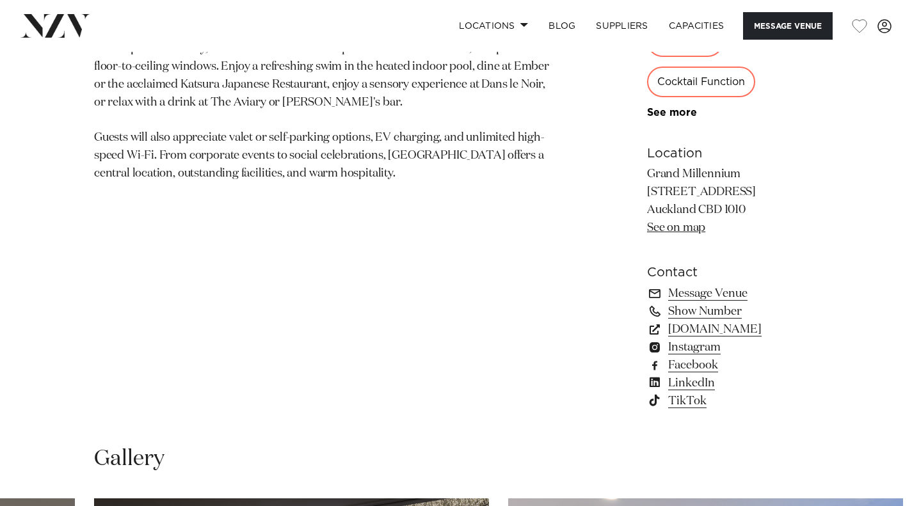
scroll to position [768, 0]
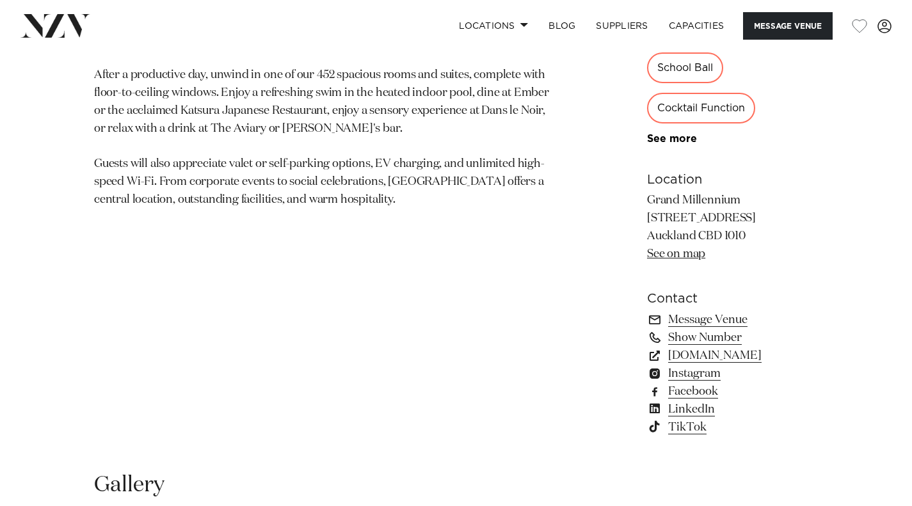
click at [738, 347] on link "www.millenniumhotels.com" at bounding box center [732, 356] width 171 height 18
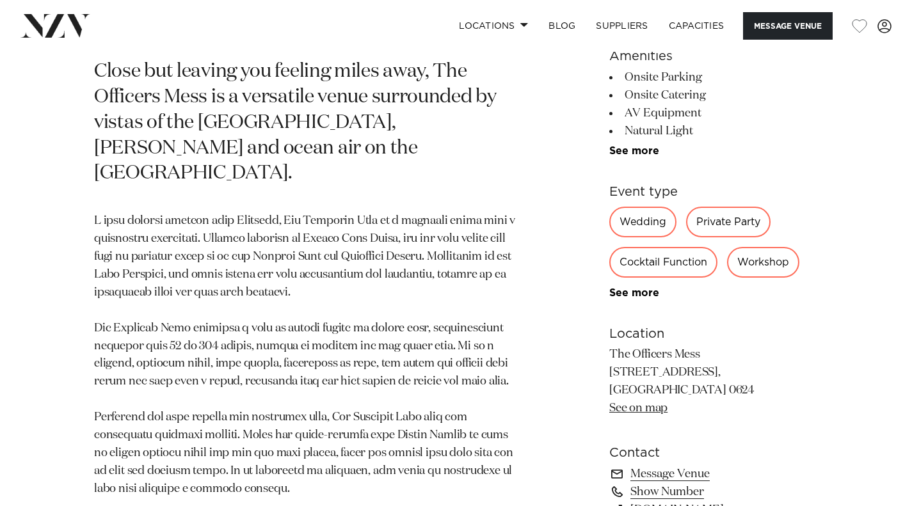
scroll to position [576, 0]
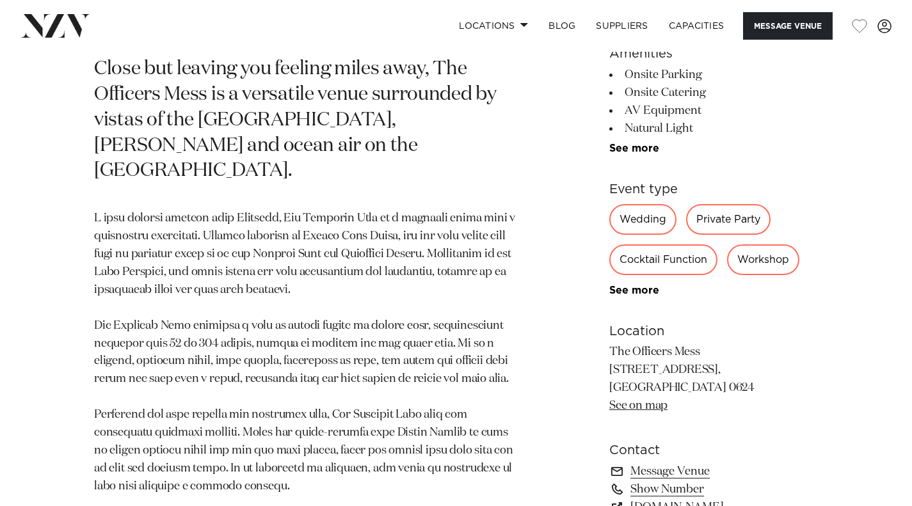
click at [643, 292] on link "See more" at bounding box center [659, 290] width 100 height 10
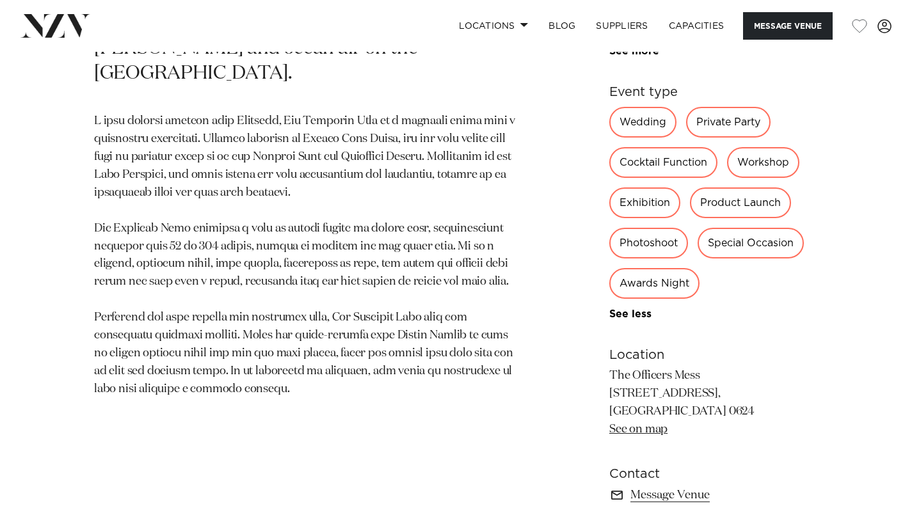
scroll to position [896, 0]
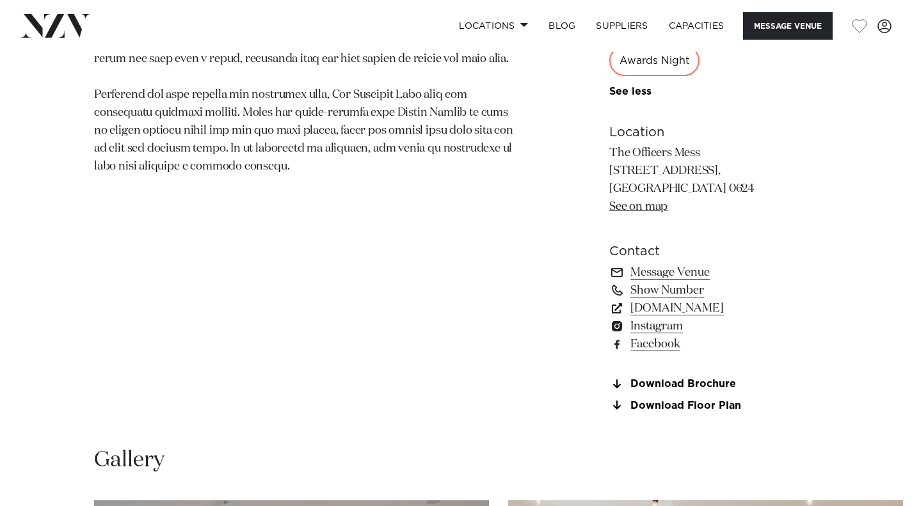
click at [658, 305] on link "[DOMAIN_NAME]" at bounding box center [713, 308] width 209 height 18
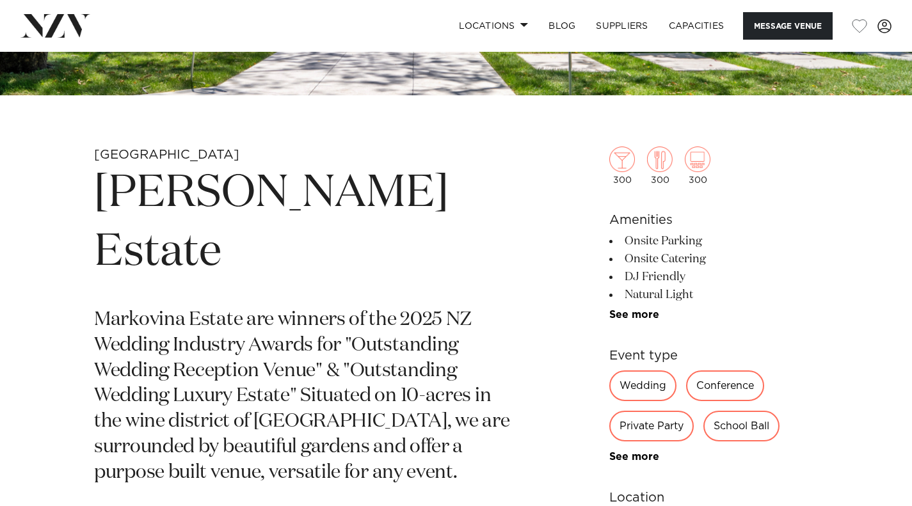
scroll to position [576, 0]
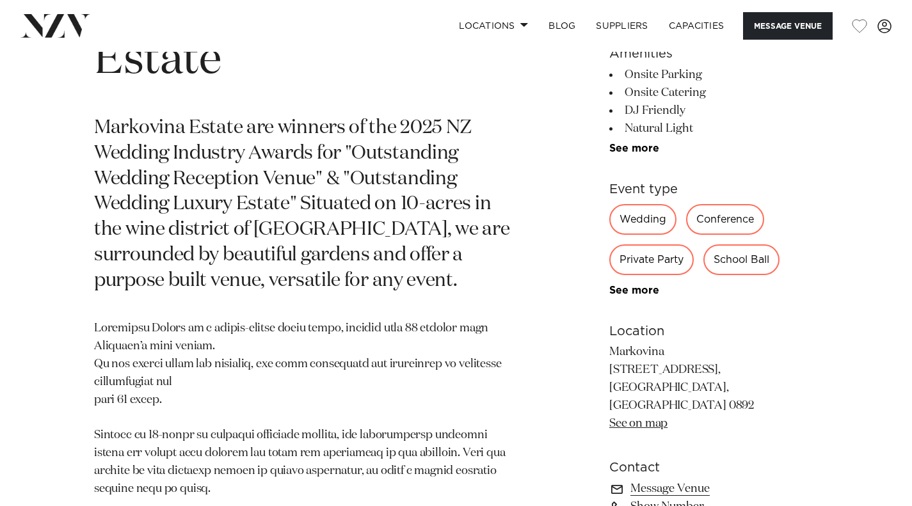
click at [645, 293] on link "See more" at bounding box center [659, 290] width 100 height 10
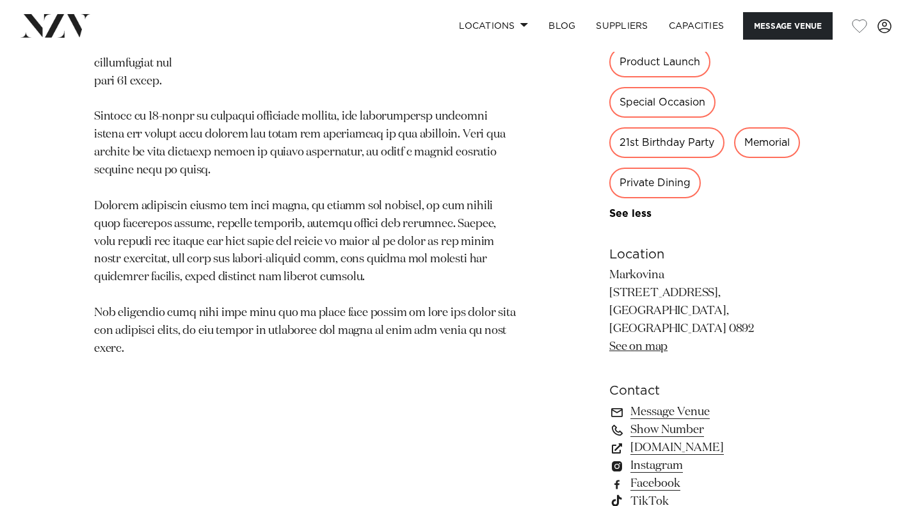
scroll to position [1024, 0]
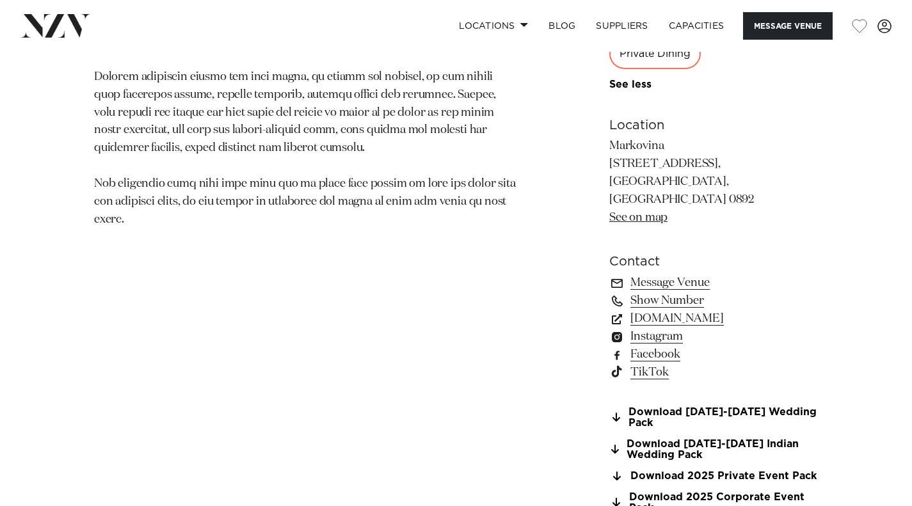
click at [720, 310] on link "www.markovina.co.nz" at bounding box center [713, 319] width 209 height 18
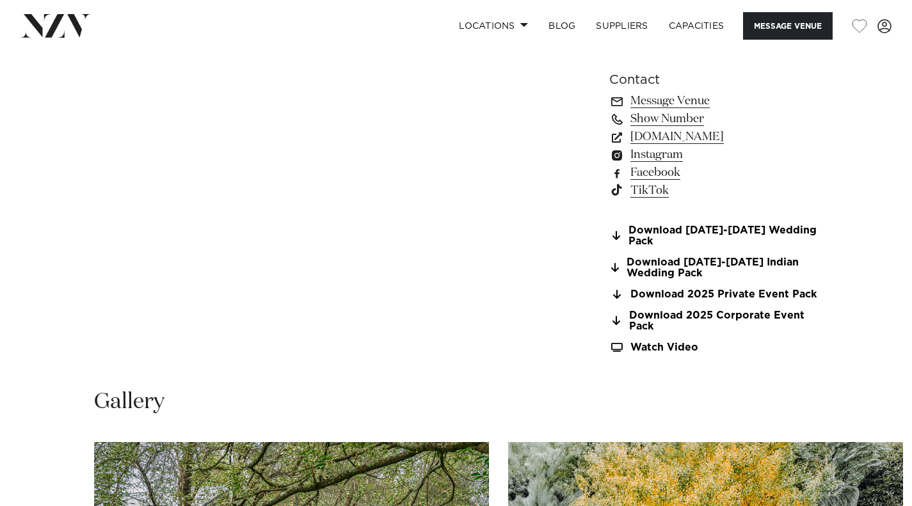
scroll to position [1280, 0]
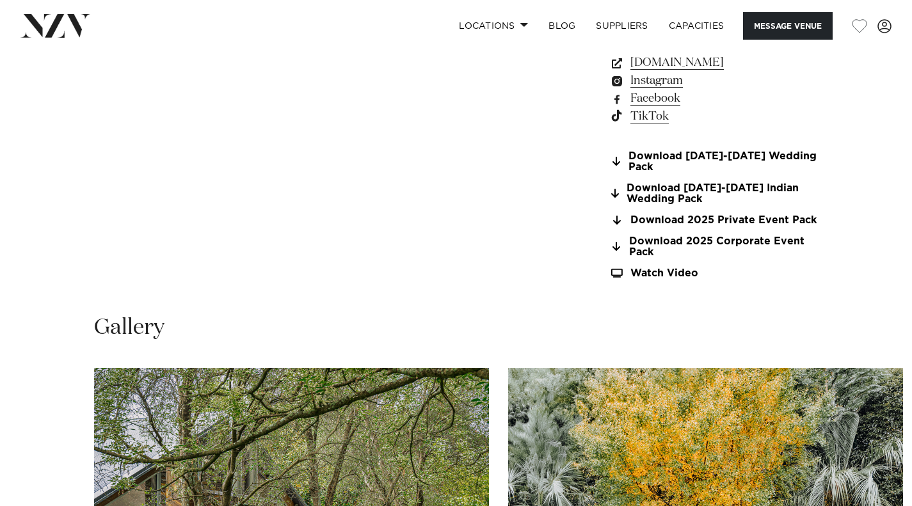
click at [761, 215] on link "Download 2025 Private Event Pack" at bounding box center [713, 221] width 209 height 12
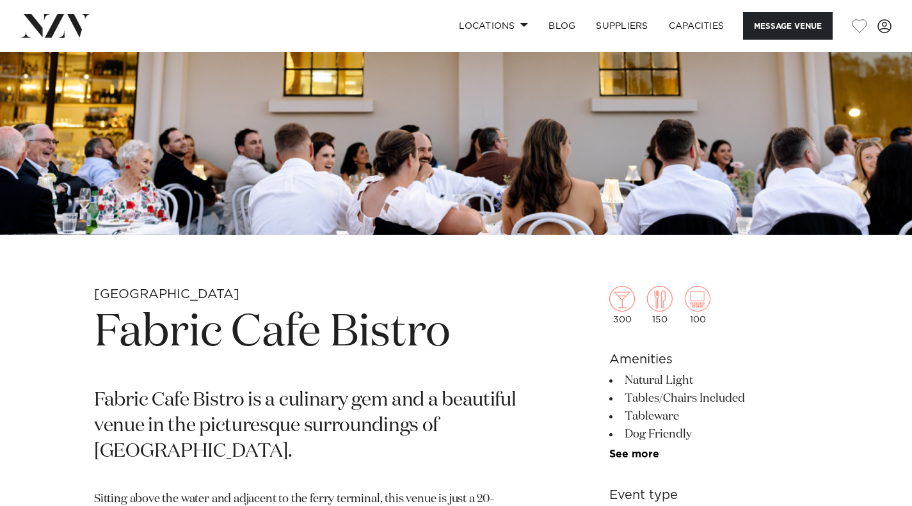
scroll to position [448, 0]
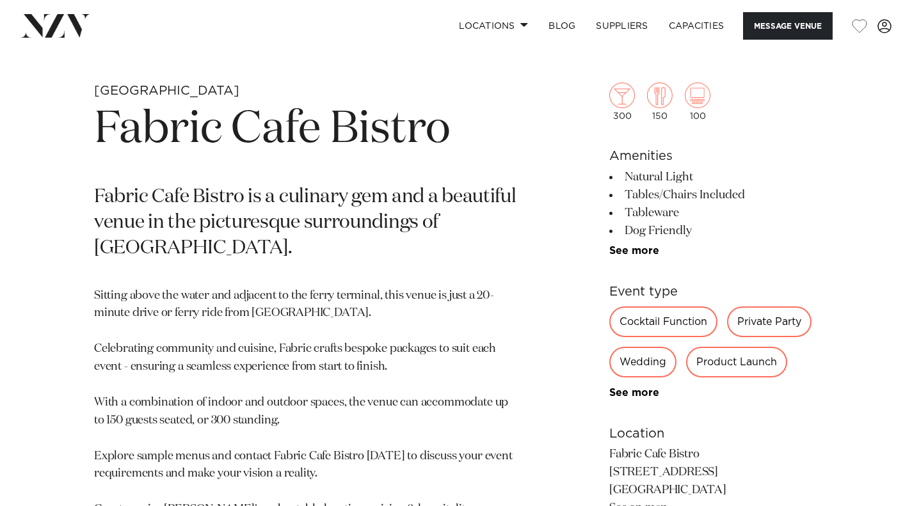
click at [642, 401] on div "300 150 100 Amenities Natural Light Tables/Chairs Included Tableware Dog Friend…" at bounding box center [713, 343] width 209 height 624
click at [637, 388] on link "See more" at bounding box center [659, 393] width 100 height 10
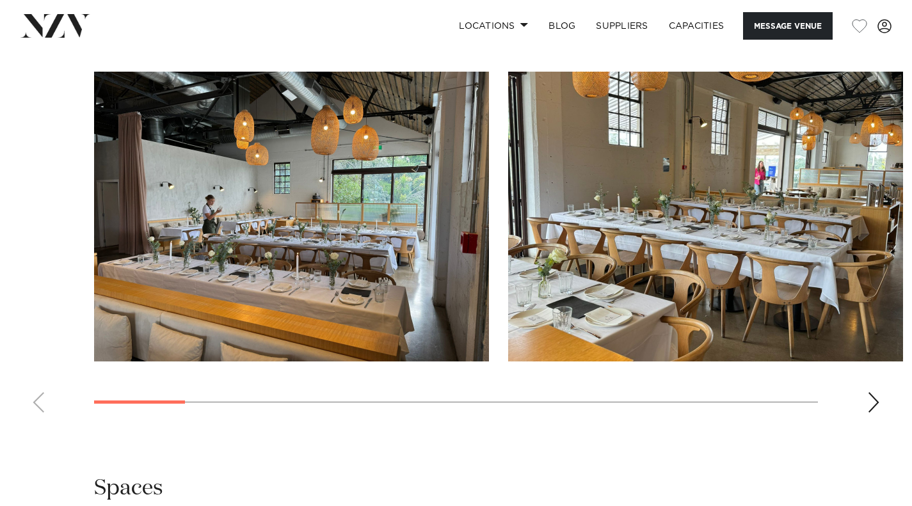
scroll to position [1152, 0]
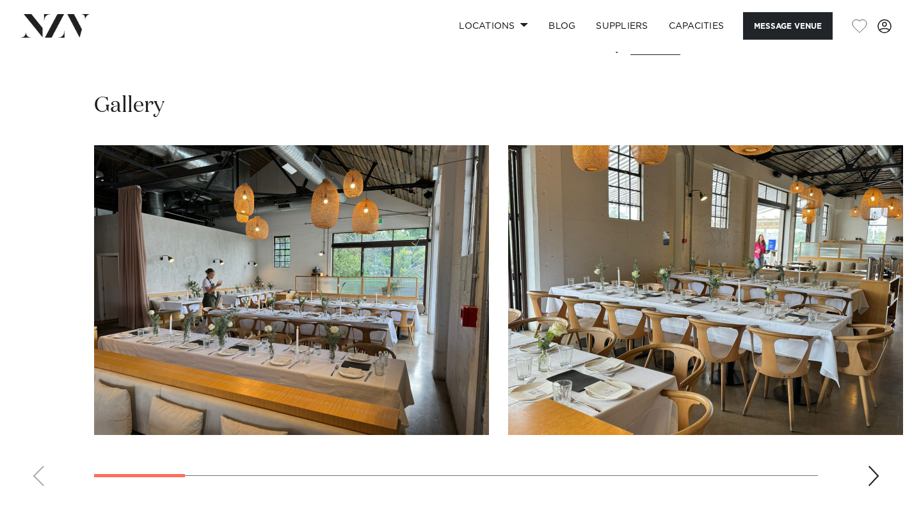
click at [871, 479] on div "Next slide" at bounding box center [873, 476] width 13 height 20
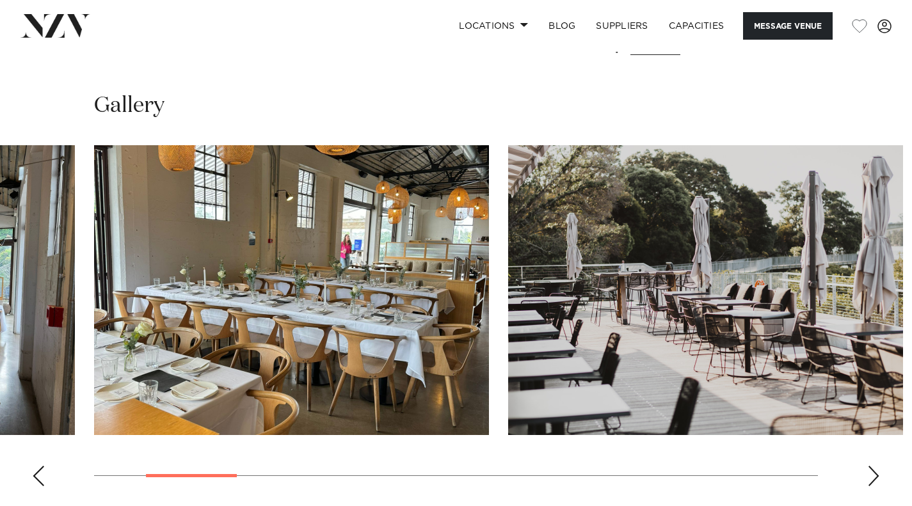
click at [871, 479] on div "Next slide" at bounding box center [873, 476] width 13 height 20
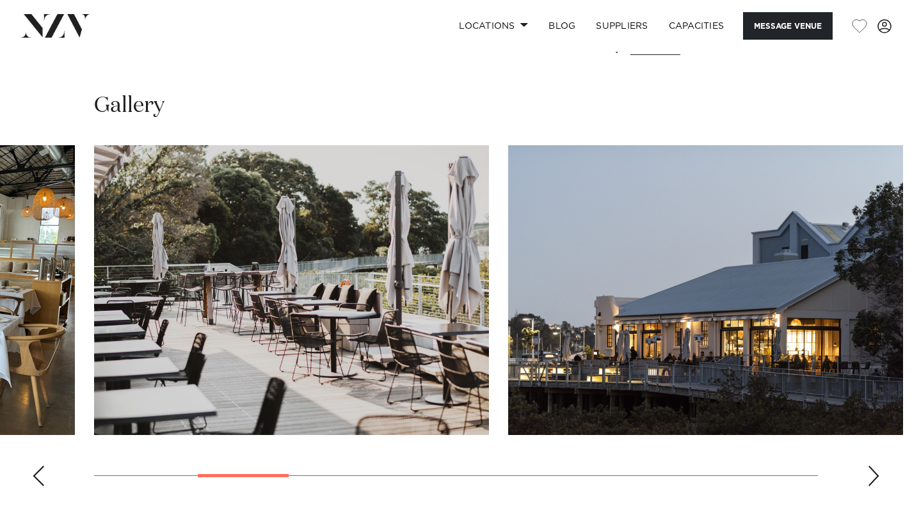
click at [871, 479] on div "Next slide" at bounding box center [873, 476] width 13 height 20
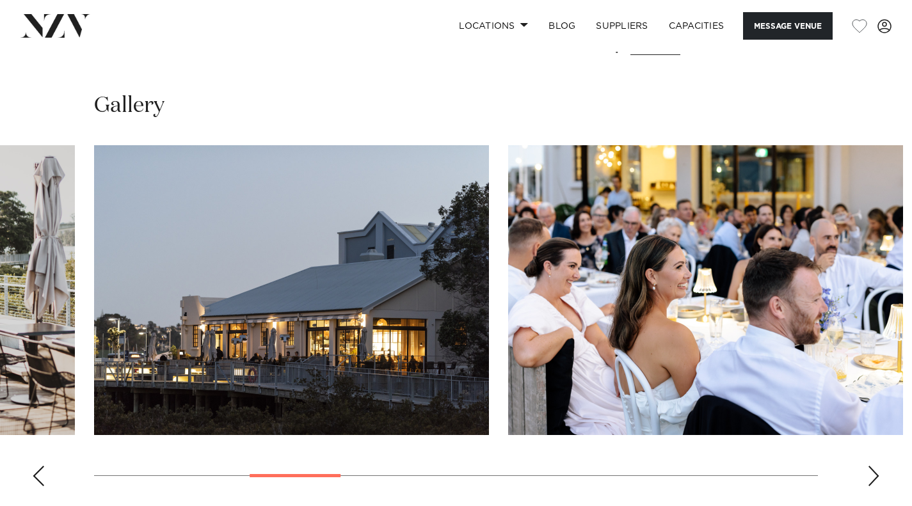
click at [871, 479] on div "Next slide" at bounding box center [873, 476] width 13 height 20
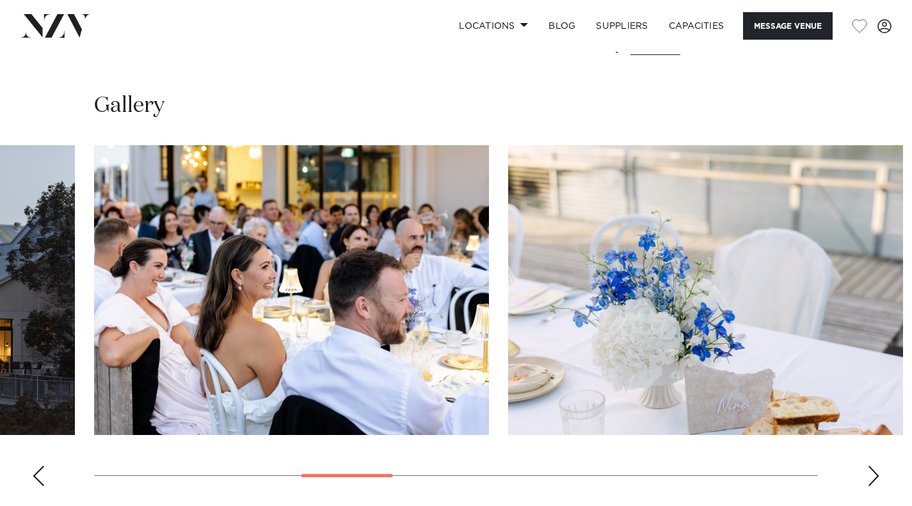
click at [871, 479] on div "Next slide" at bounding box center [873, 476] width 13 height 20
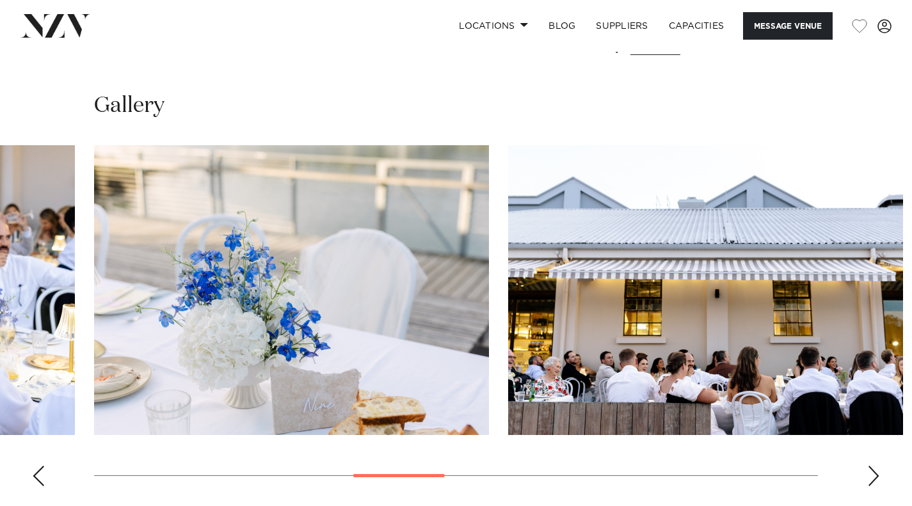
click at [871, 479] on div "Next slide" at bounding box center [873, 476] width 13 height 20
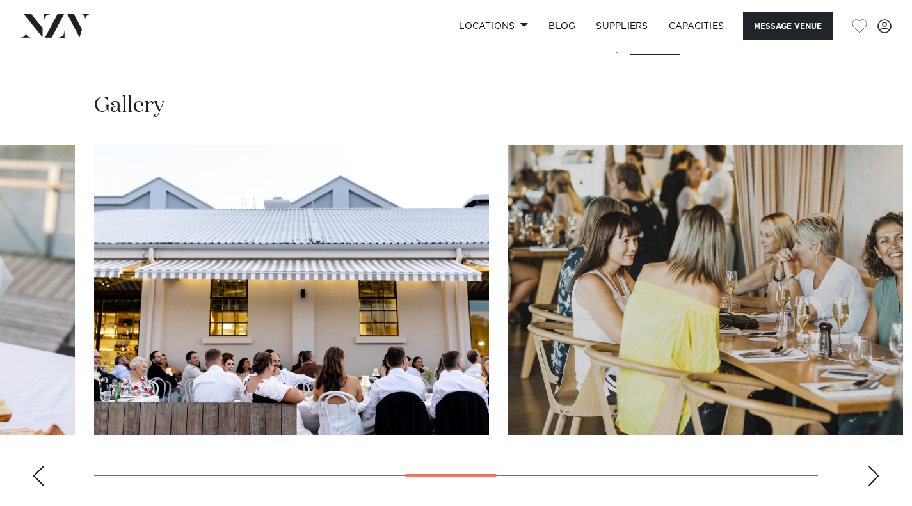
click at [871, 479] on div "Next slide" at bounding box center [873, 476] width 13 height 20
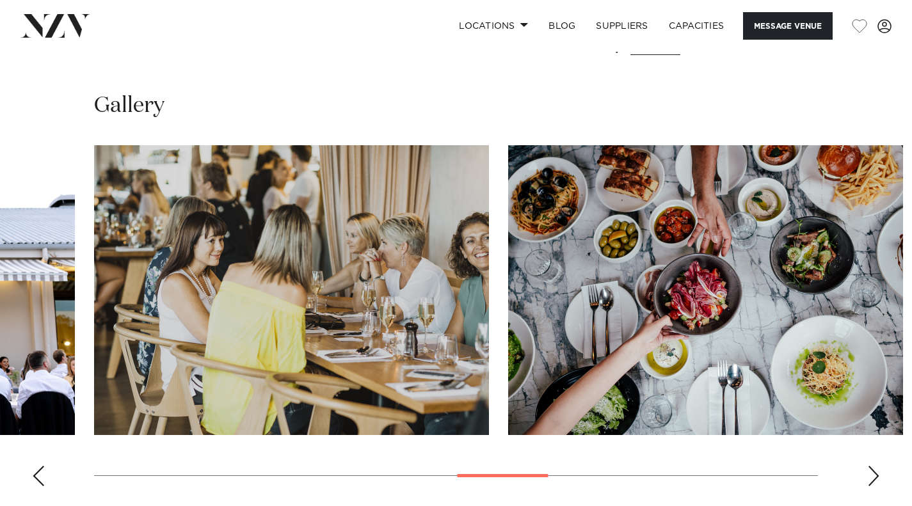
click at [871, 479] on div "Next slide" at bounding box center [873, 476] width 13 height 20
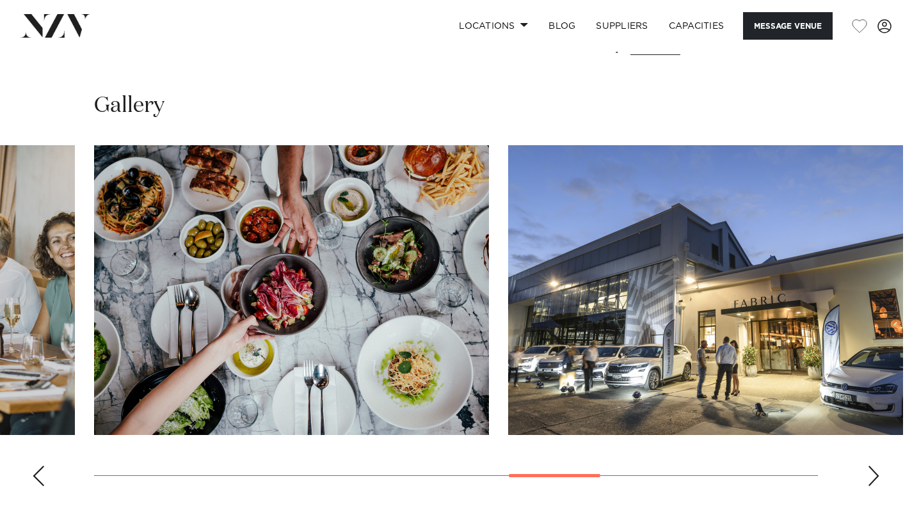
click at [871, 479] on div "Next slide" at bounding box center [873, 476] width 13 height 20
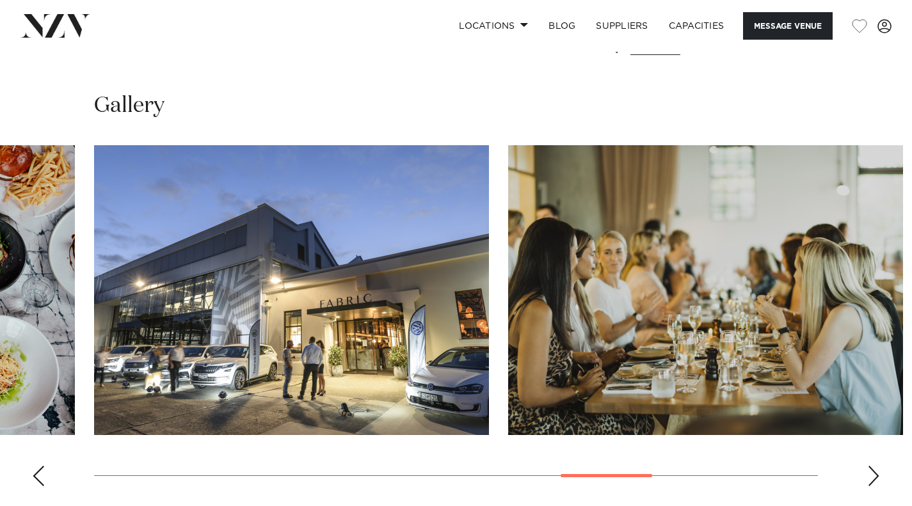
click at [871, 479] on div "Next slide" at bounding box center [873, 476] width 13 height 20
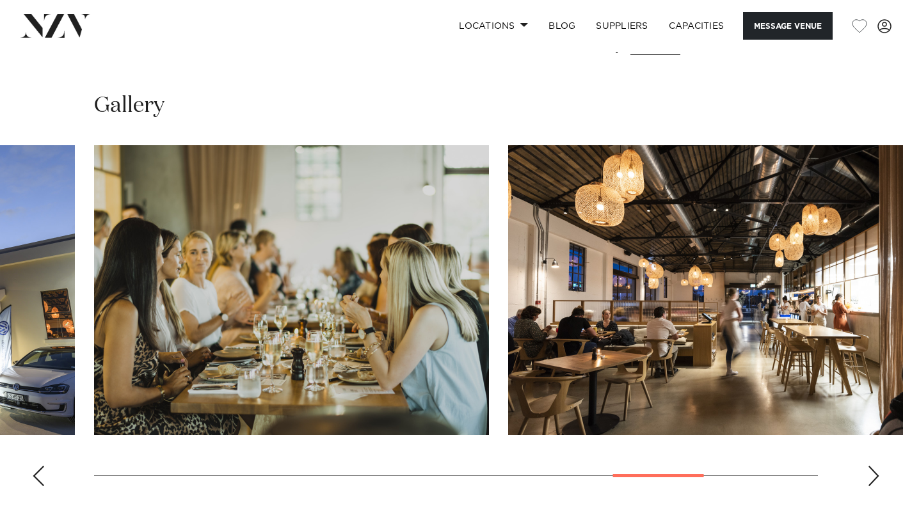
click at [871, 479] on div "Next slide" at bounding box center [873, 476] width 13 height 20
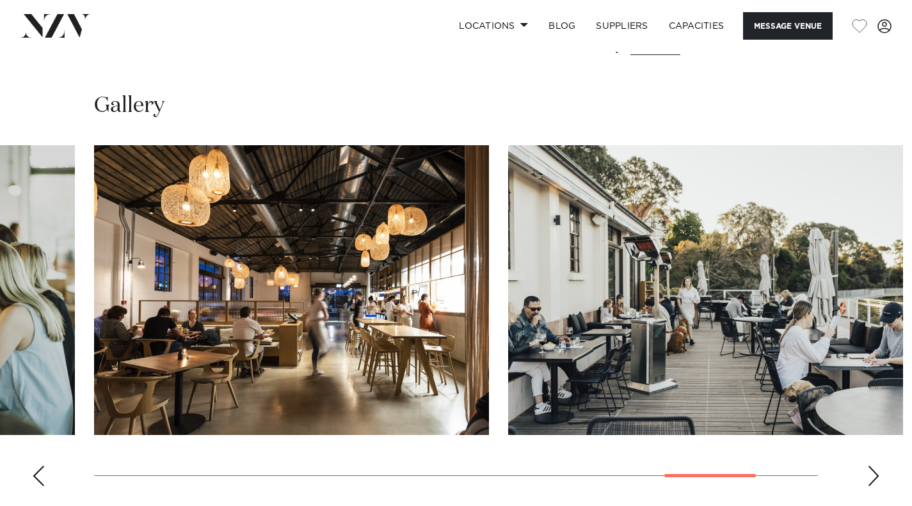
click at [871, 479] on div "Next slide" at bounding box center [873, 476] width 13 height 20
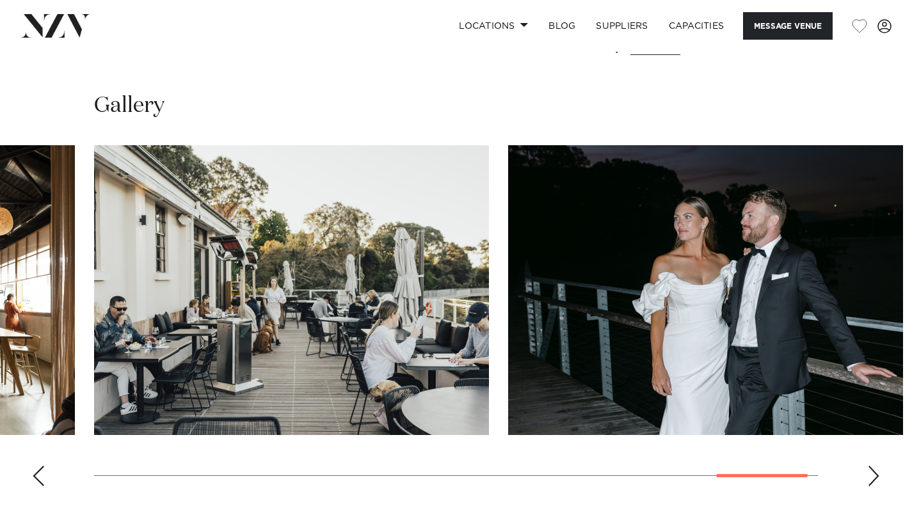
click at [871, 479] on div "Next slide" at bounding box center [873, 476] width 13 height 20
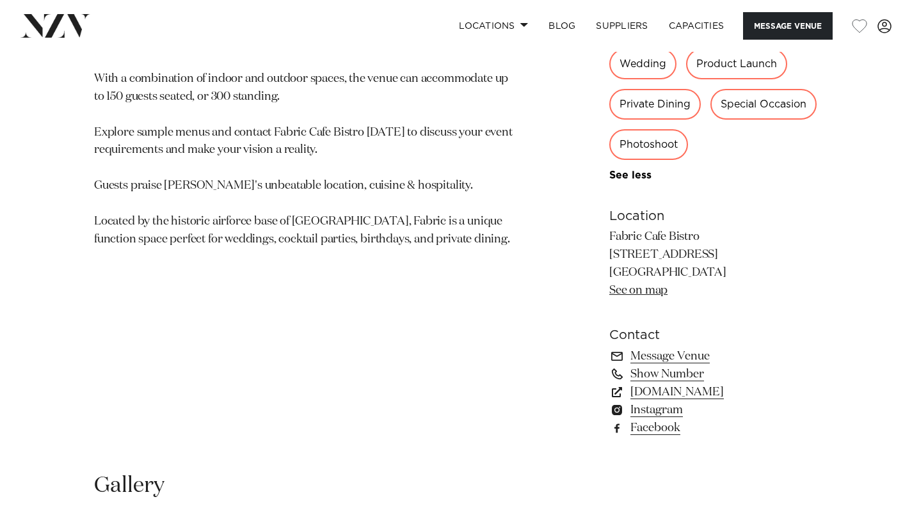
scroll to position [768, 0]
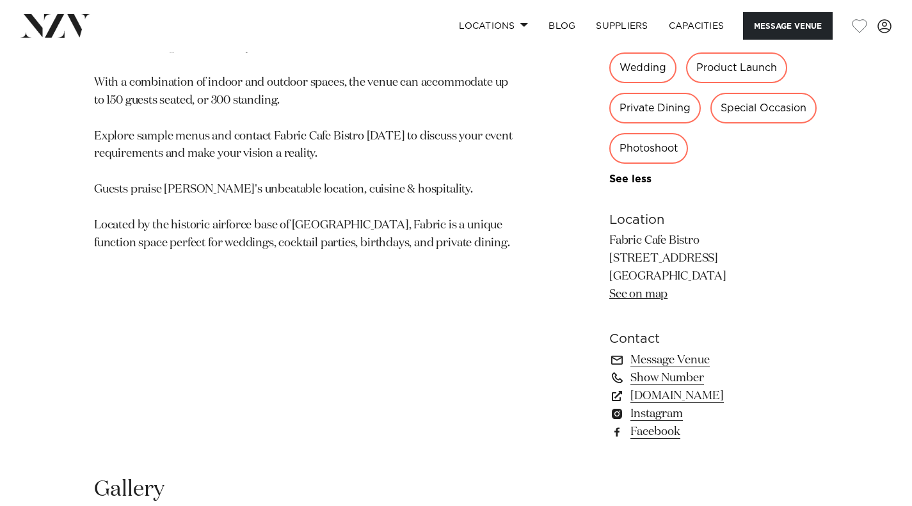
click at [708, 395] on link "www.fabriccafebistro.co.nz" at bounding box center [713, 396] width 209 height 18
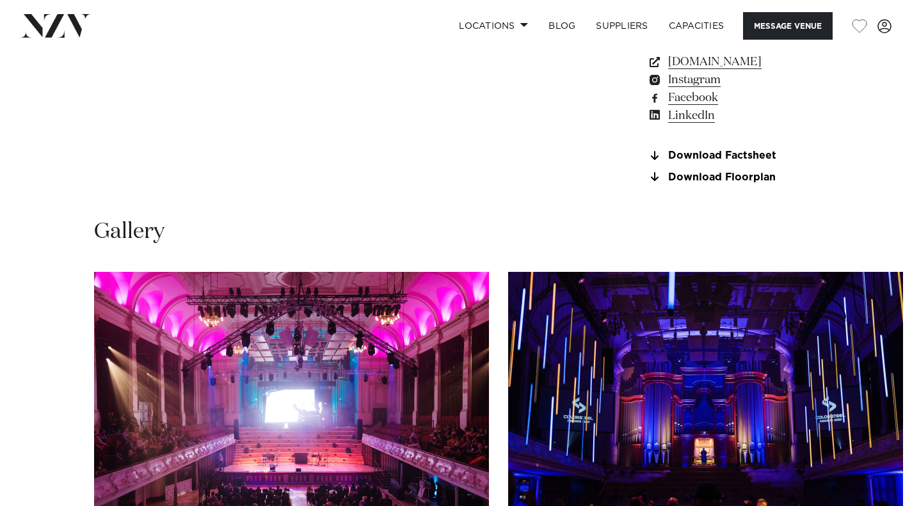
scroll to position [1088, 0]
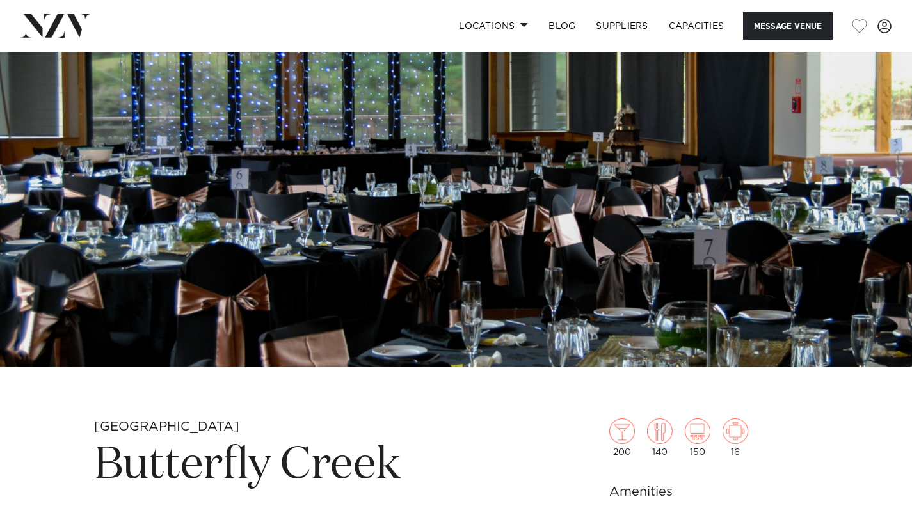
scroll to position [448, 0]
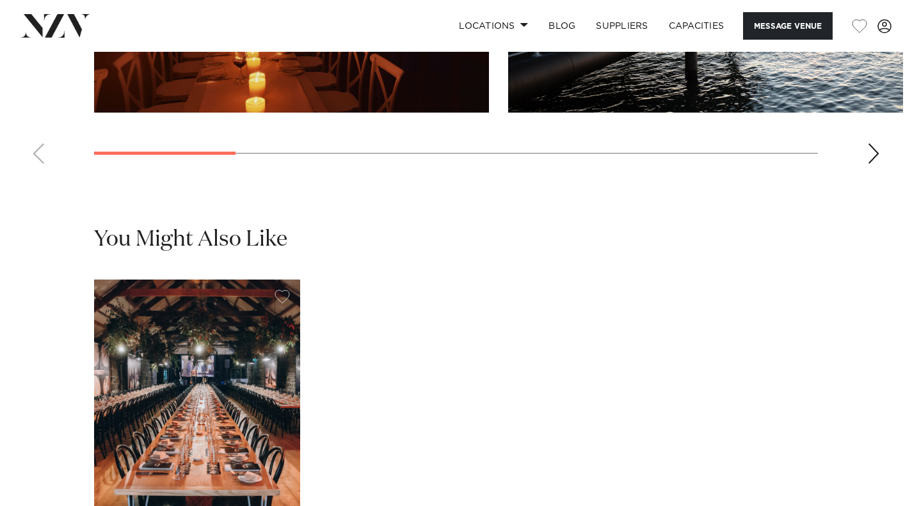
scroll to position [1152, 0]
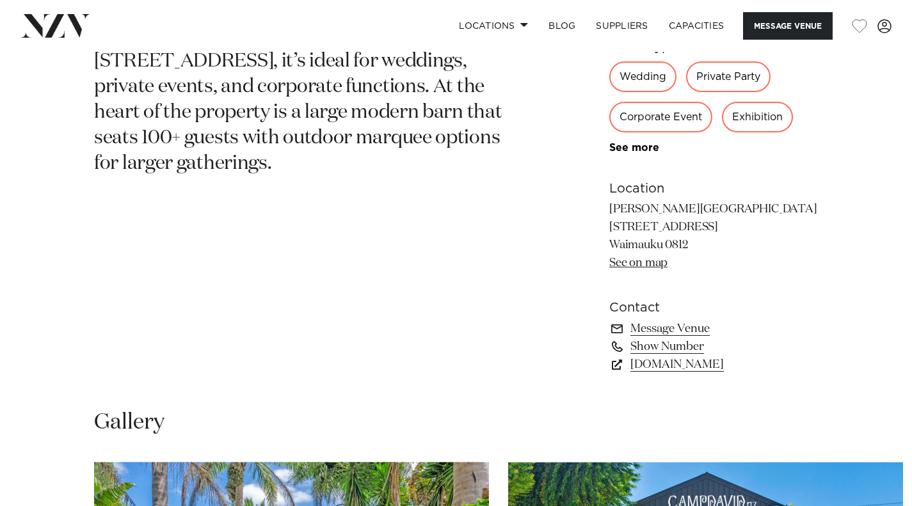
scroll to position [1088, 0]
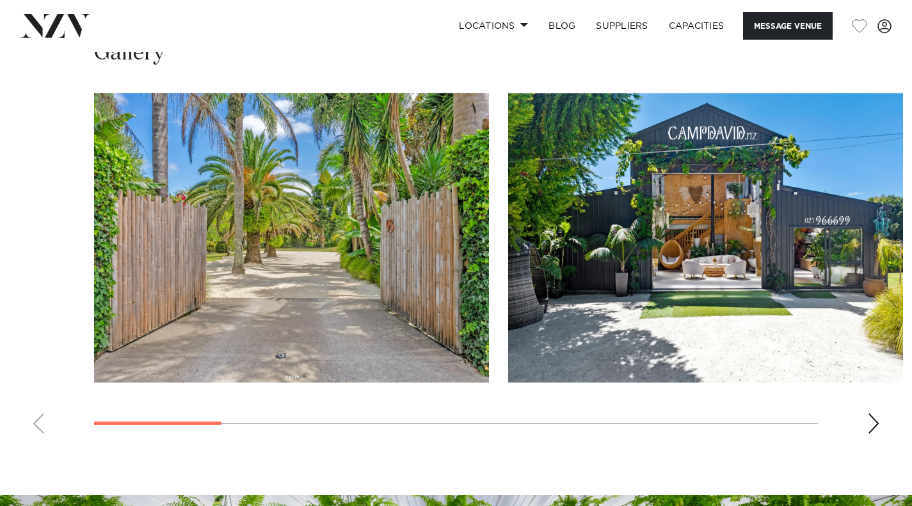
click at [876, 418] on div "Next slide" at bounding box center [873, 423] width 13 height 20
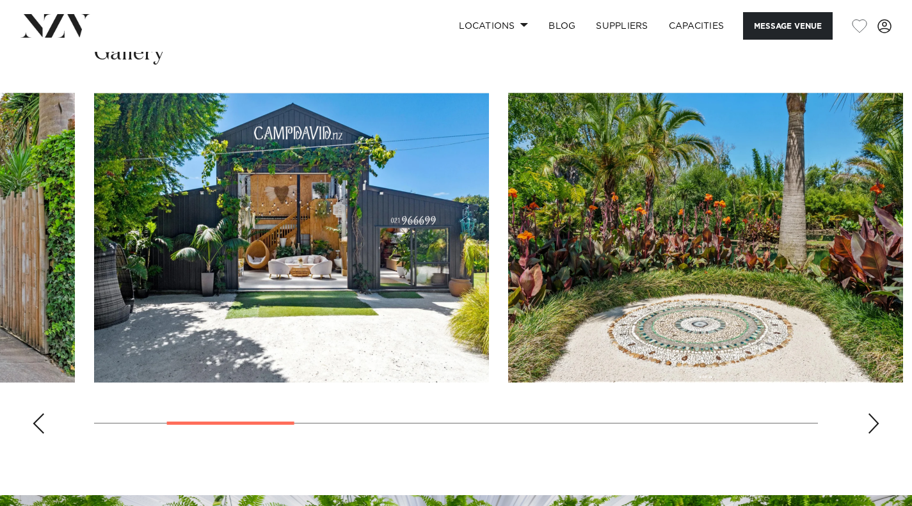
click at [876, 418] on div "Next slide" at bounding box center [873, 423] width 13 height 20
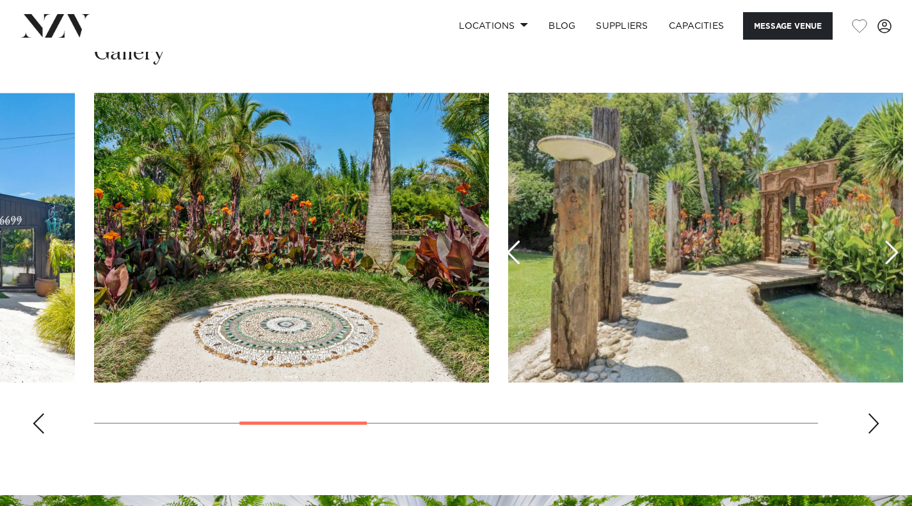
click at [876, 418] on div "Next slide" at bounding box center [873, 423] width 13 height 20
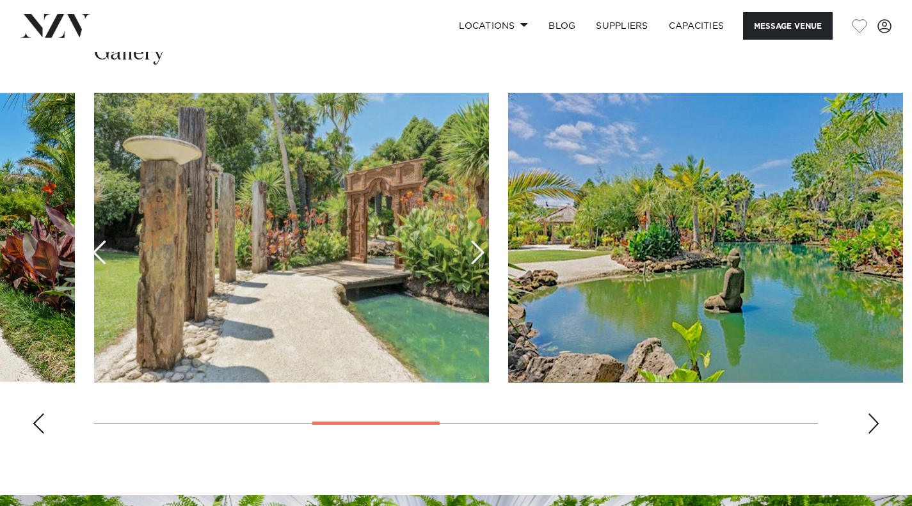
click at [876, 418] on div "Next slide" at bounding box center [873, 423] width 13 height 20
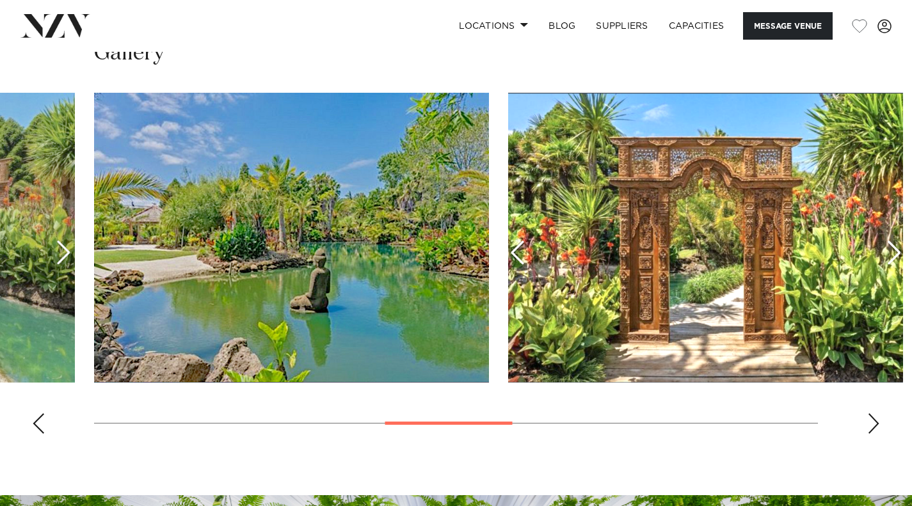
click at [876, 418] on div "Next slide" at bounding box center [873, 423] width 13 height 20
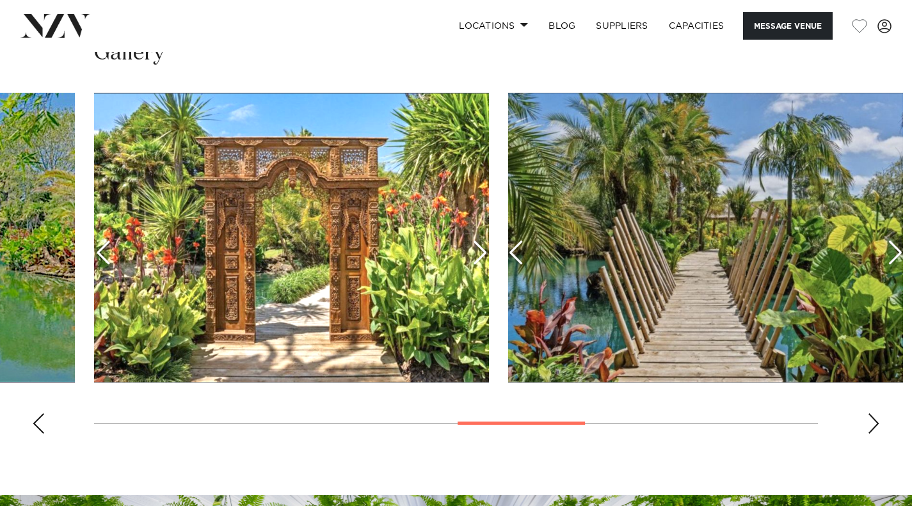
click at [876, 418] on div "Next slide" at bounding box center [873, 423] width 13 height 20
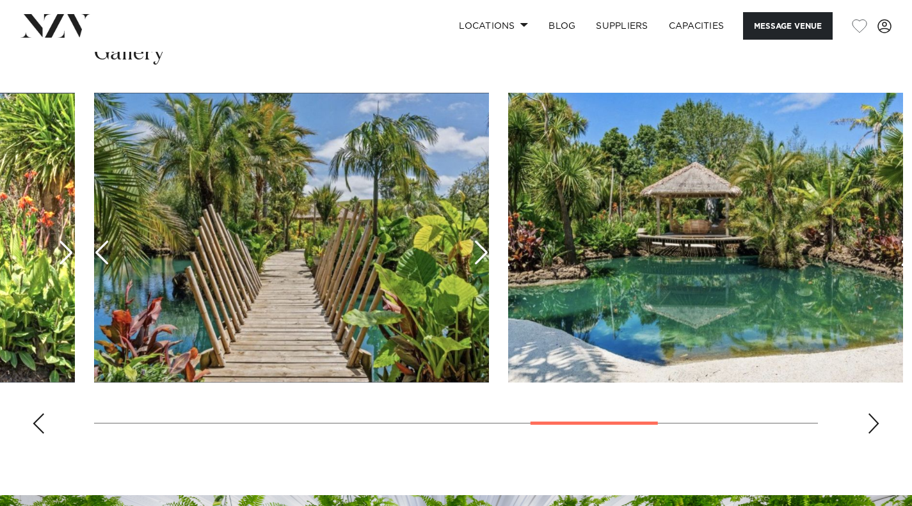
click at [876, 418] on div "Next slide" at bounding box center [873, 423] width 13 height 20
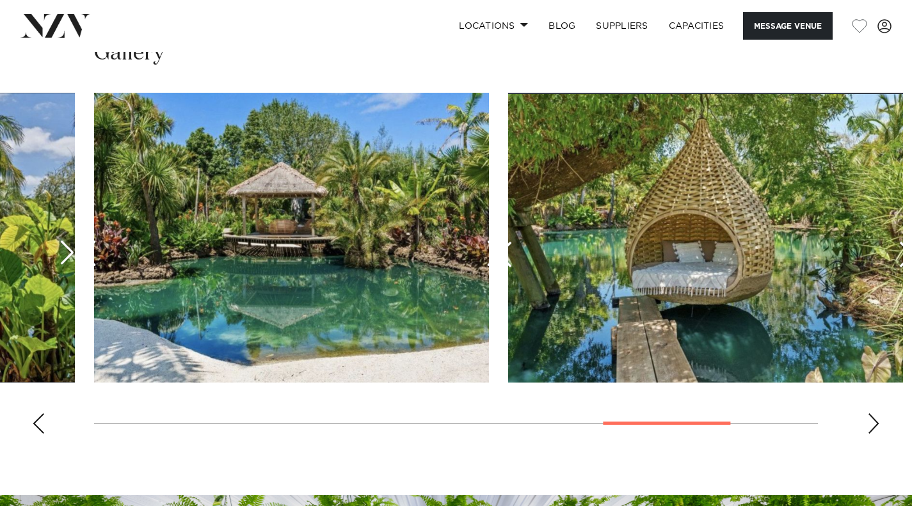
click at [876, 418] on div "Next slide" at bounding box center [873, 423] width 13 height 20
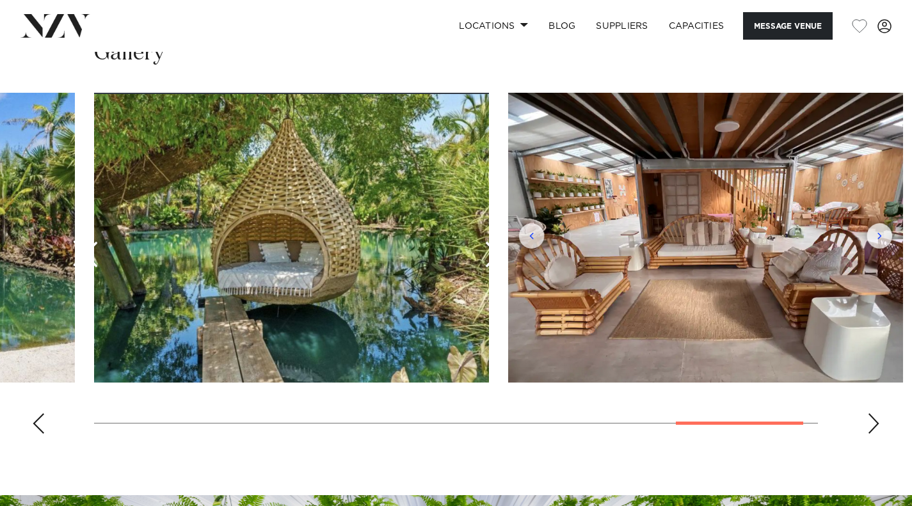
click at [876, 418] on div "Next slide" at bounding box center [873, 423] width 13 height 20
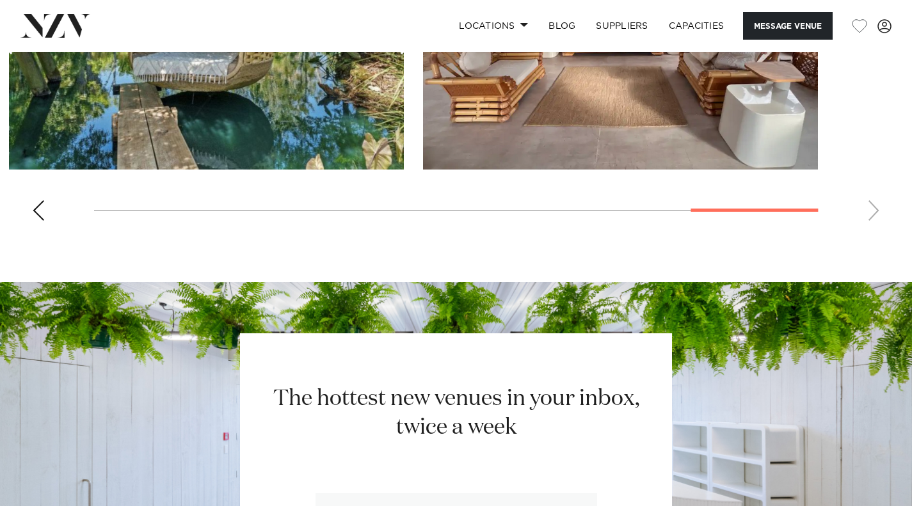
scroll to position [896, 0]
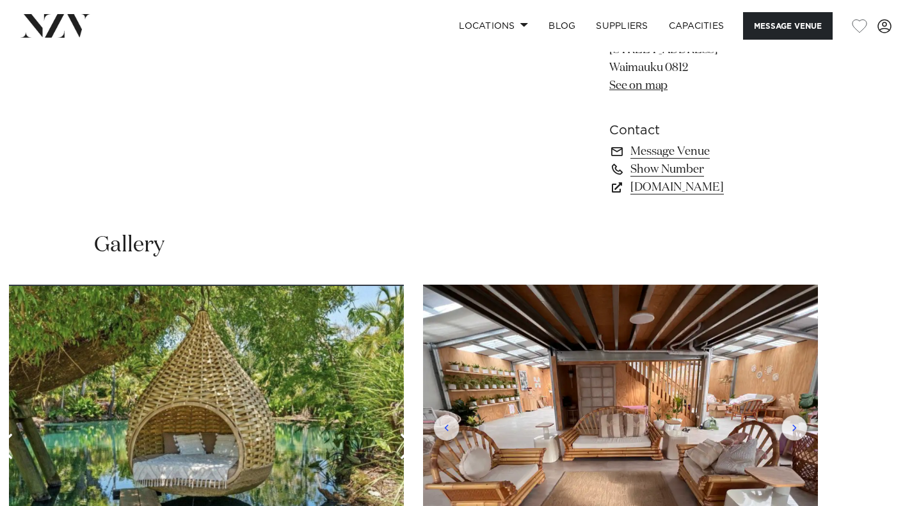
click at [685, 188] on link "[DOMAIN_NAME]" at bounding box center [713, 188] width 209 height 18
